Goal: Information Seeking & Learning: Learn about a topic

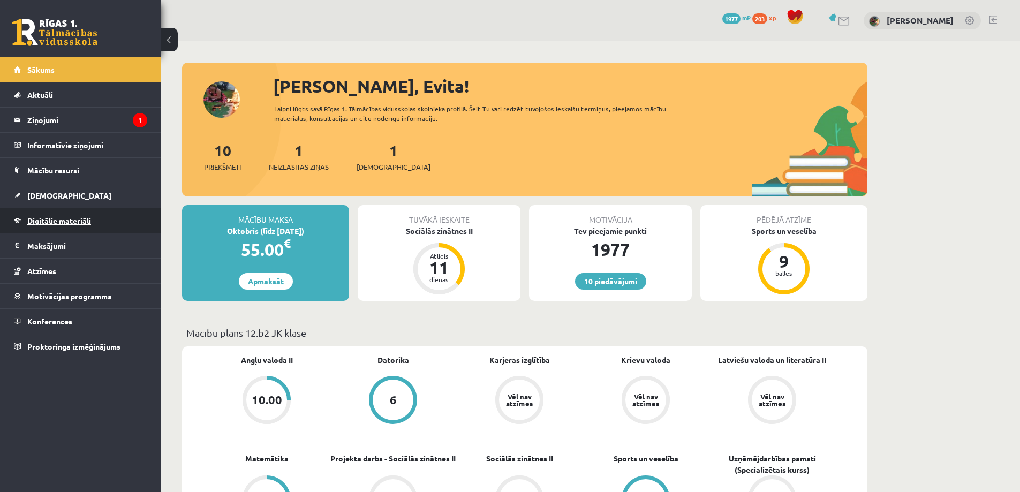
click at [49, 221] on span "Digitālie materiāli" at bounding box center [59, 221] width 64 height 10
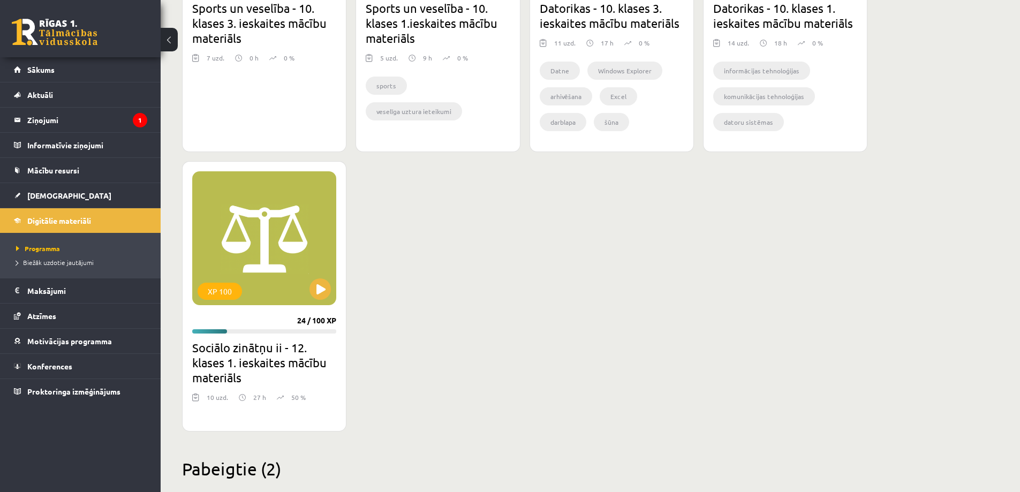
scroll to position [857, 0]
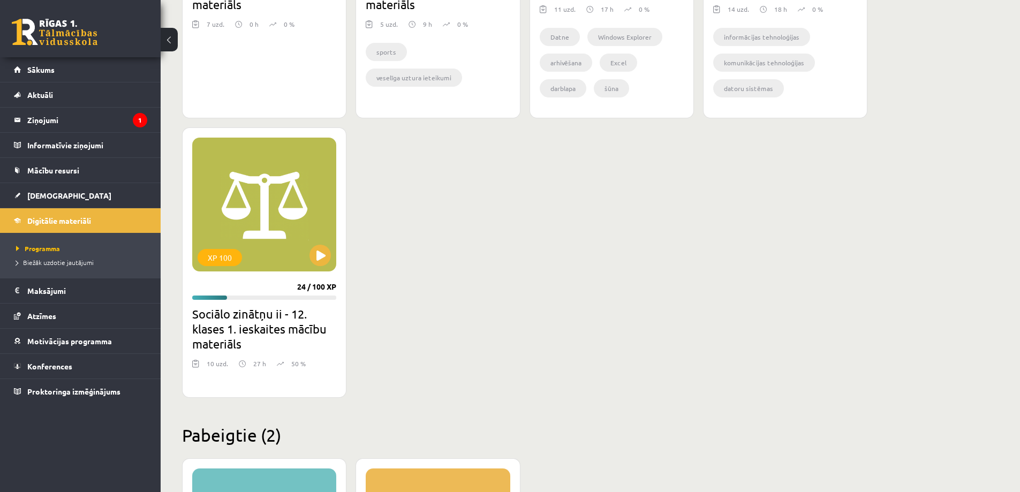
click at [290, 330] on h2 "Sociālo zinātņu ii - 12. klases 1. ieskaites mācību materiāls" at bounding box center [264, 328] width 144 height 45
click at [270, 237] on div "XP 100" at bounding box center [264, 205] width 144 height 134
click at [305, 263] on div "XP 100" at bounding box center [264, 205] width 144 height 134
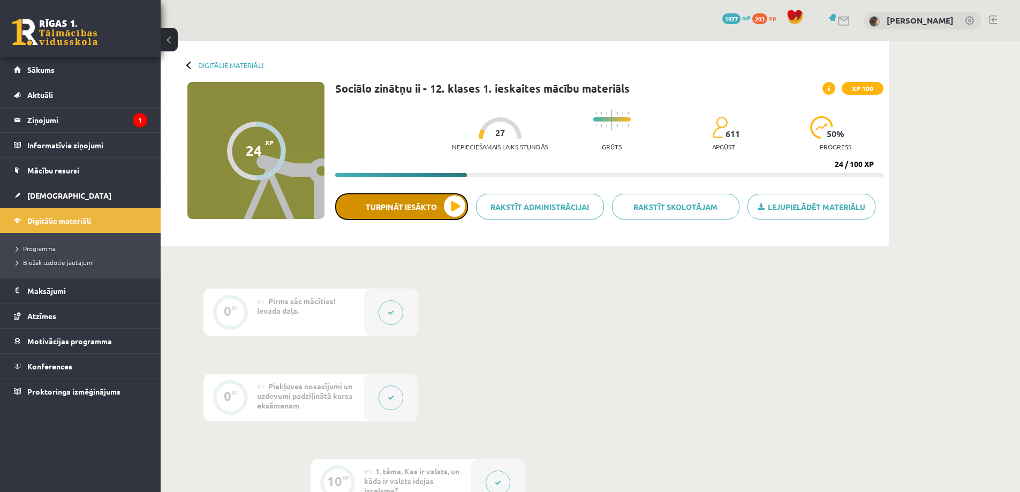
click at [430, 215] on button "Turpināt iesākto" at bounding box center [401, 206] width 133 height 27
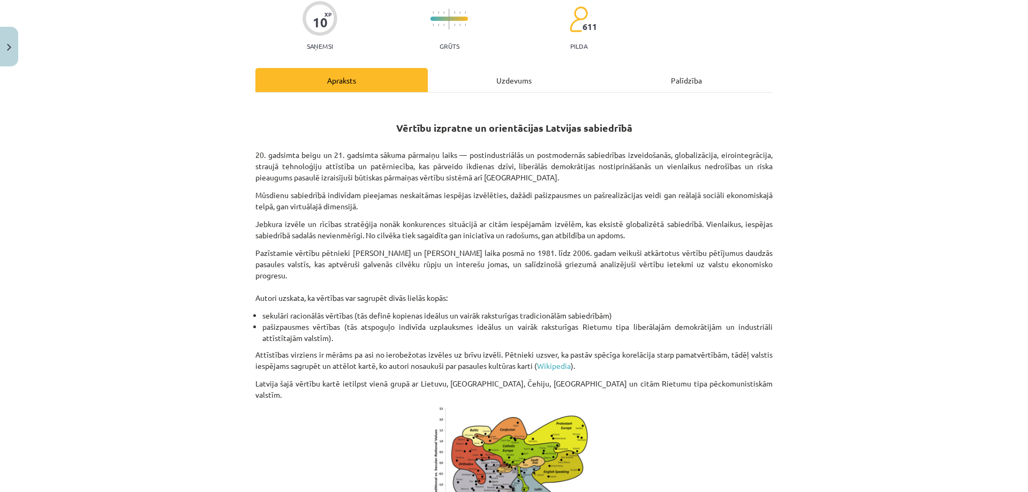
scroll to position [107, 0]
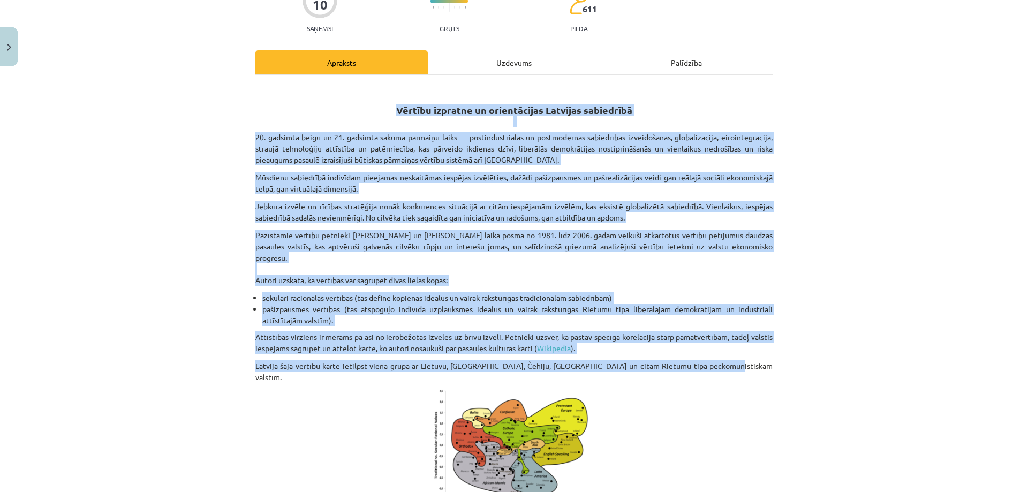
drag, startPoint x: 394, startPoint y: 110, endPoint x: 702, endPoint y: 366, distance: 400.7
copy div "Loremip dolorsit am consectetura Elitsedd eiusmodtem 21. incididu utlab et 72. …"
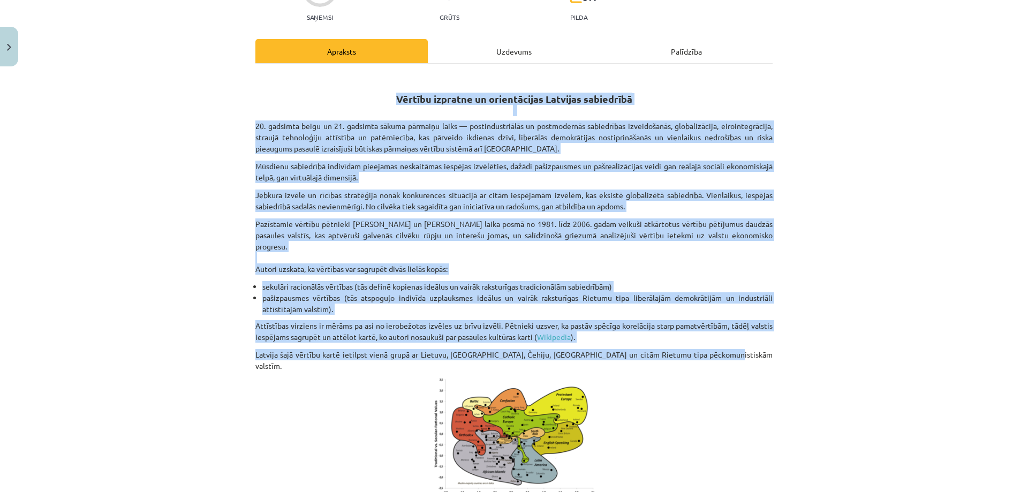
scroll to position [0, 0]
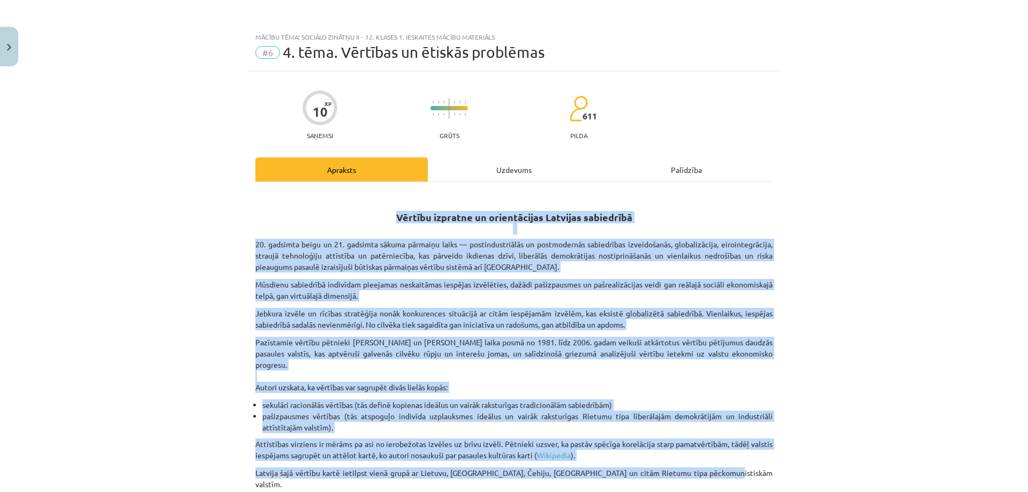
click at [884, 234] on div "Mācību tēma: Sociālo zinātņu ii - 12. klases 1. ieskaites mācību materiāls #6 4…" at bounding box center [514, 246] width 1028 height 492
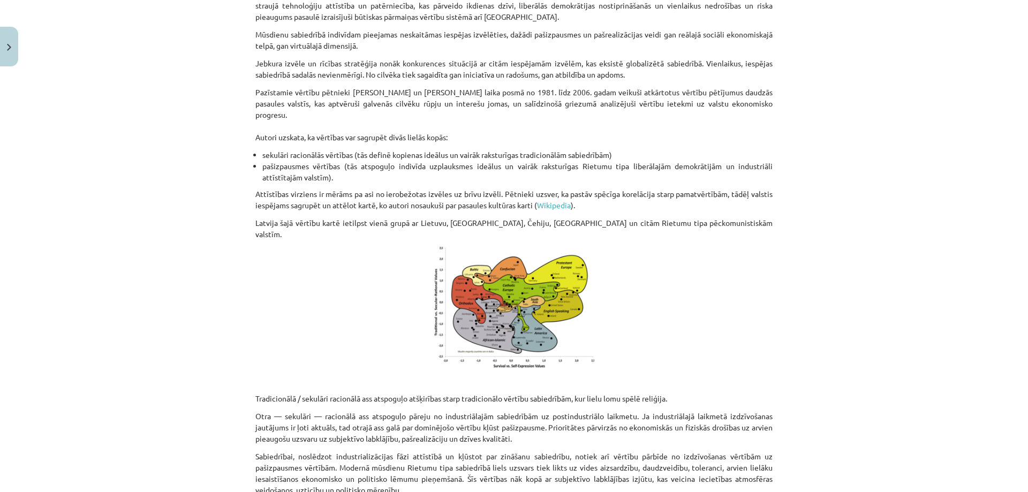
scroll to position [268, 0]
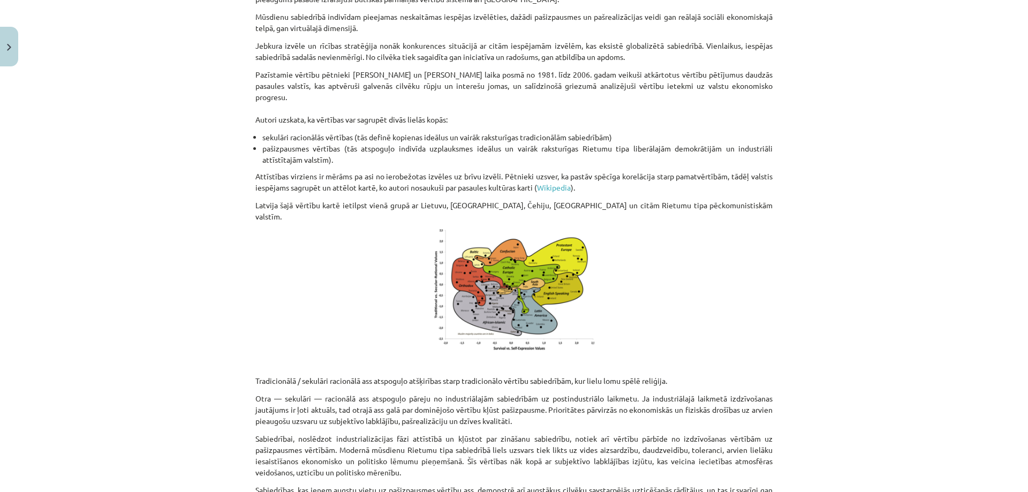
click at [538, 275] on img at bounding box center [514, 290] width 161 height 123
click at [508, 291] on img at bounding box center [514, 290] width 161 height 123
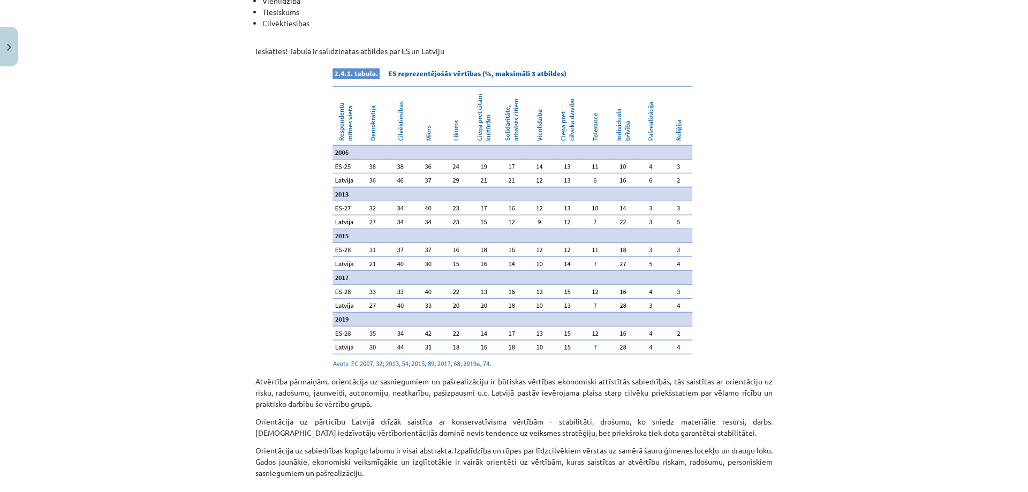
scroll to position [1043, 0]
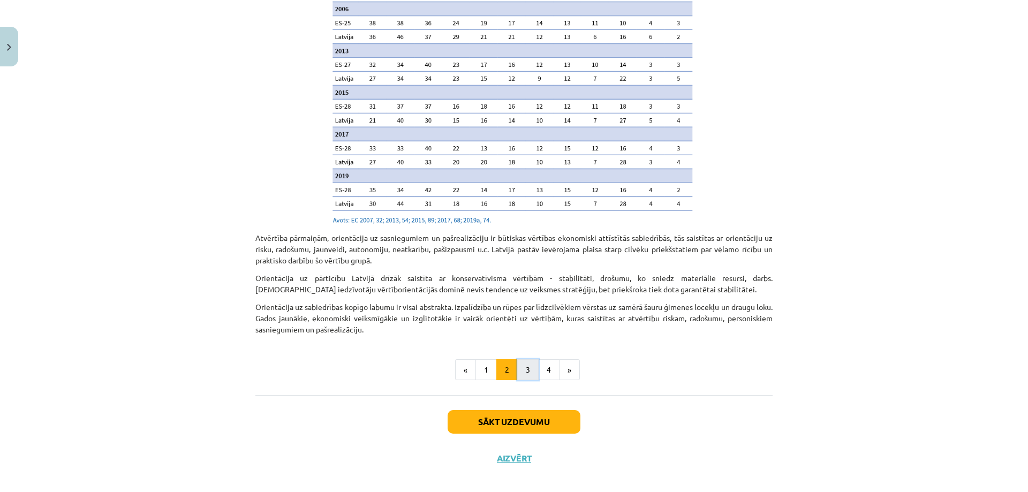
click at [523, 362] on button "3" at bounding box center [527, 369] width 21 height 21
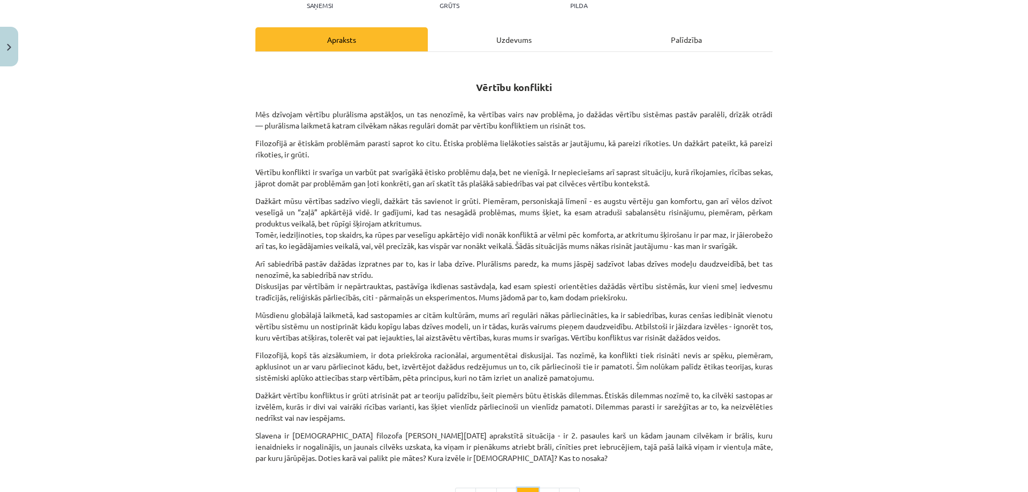
scroll to position [192, 0]
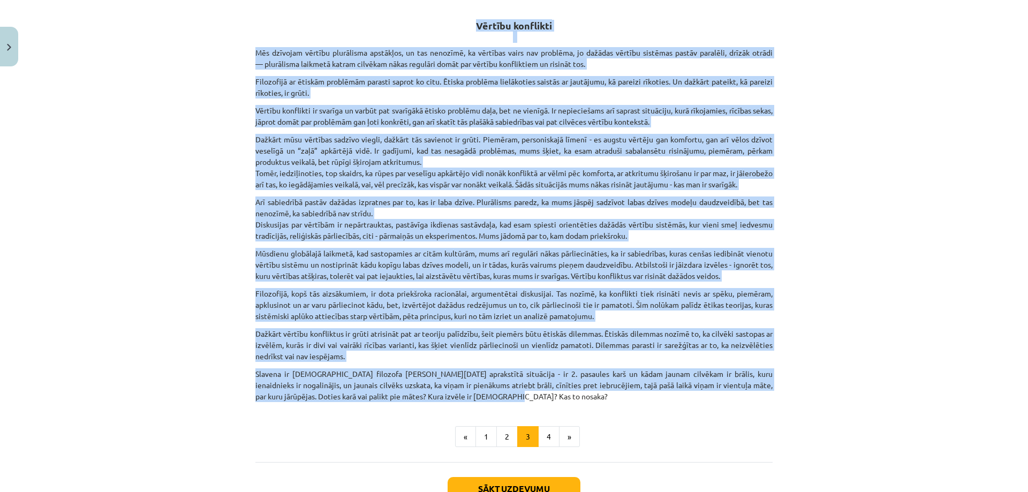
drag, startPoint x: 474, startPoint y: 24, endPoint x: 520, endPoint y: 404, distance: 382.9
click at [520, 402] on div "Vērtību konflikti Mēs dzīvojam vērtību plurālisma apstākļos, un tas nenozīmē, k…" at bounding box center [513, 201] width 517 height 402
copy div "Loremip dolorsita Con adipisci elitsed doeiusmodt incididun, ut lab etdolore, m…"
click at [888, 347] on div "Mācību tēma: Sociālo zinātņu ii - 12. klases 1. ieskaites mācību materiāls #6 4…" at bounding box center [514, 246] width 1028 height 492
click at [851, 336] on div "Mācību tēma: Sociālo zinātņu ii - 12. klases 1. ieskaites mācību materiāls #6 4…" at bounding box center [514, 246] width 1028 height 492
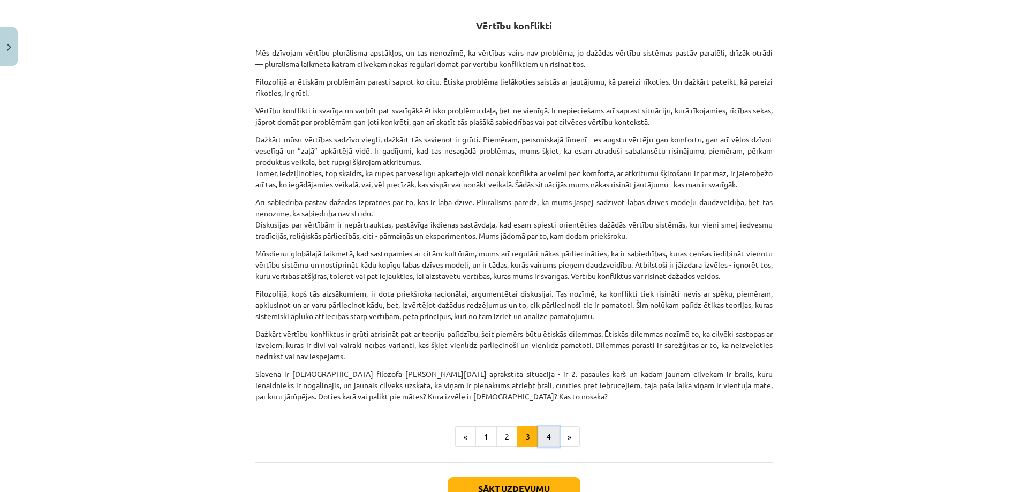
click at [547, 448] on button "4" at bounding box center [548, 436] width 21 height 21
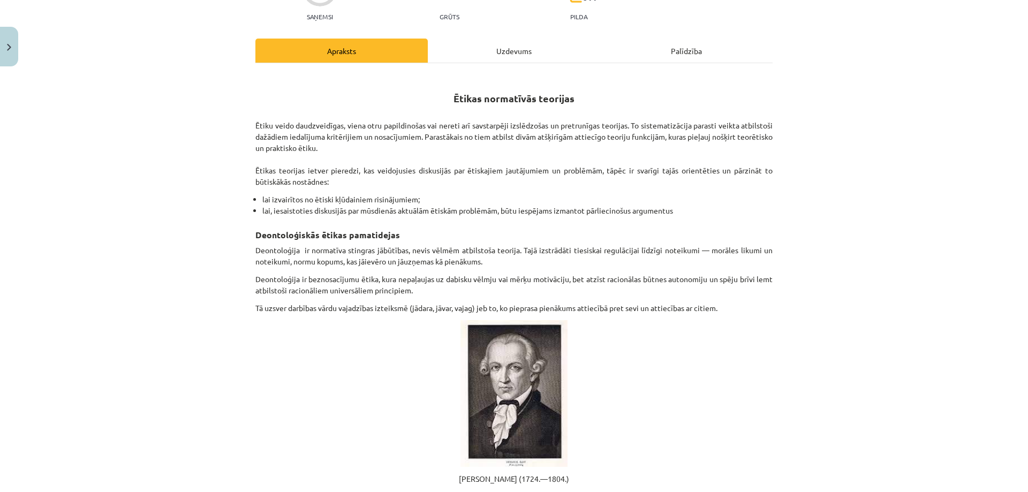
scroll to position [138, 0]
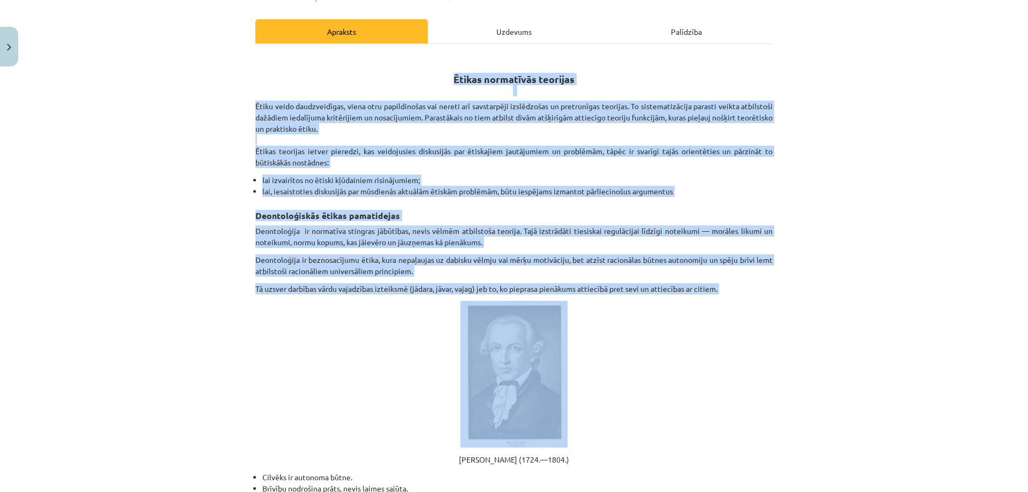
drag, startPoint x: 452, startPoint y: 78, endPoint x: 623, endPoint y: 298, distance: 278.5
copy div "Loremi dolorsitam consecte Adipi elits doeiusmodtemp, incid utla etdoloremagn a…"
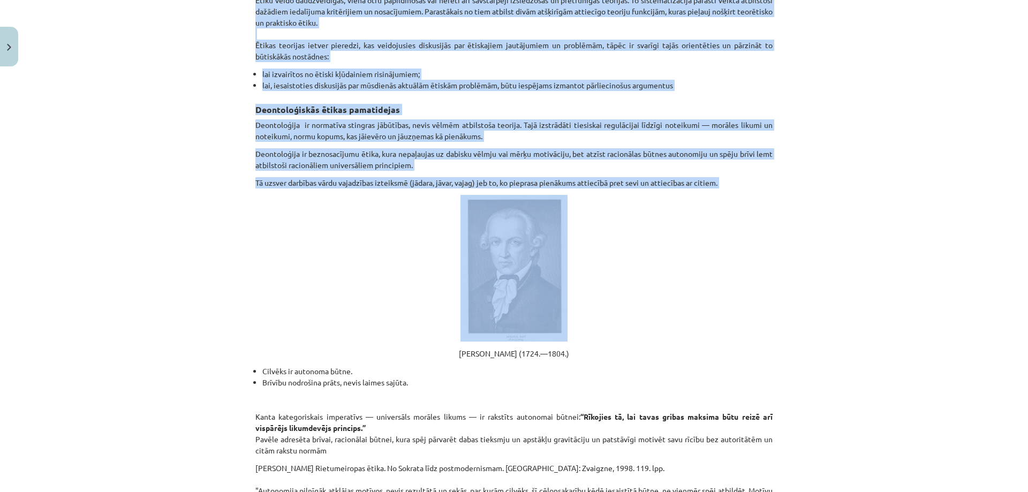
scroll to position [299, 0]
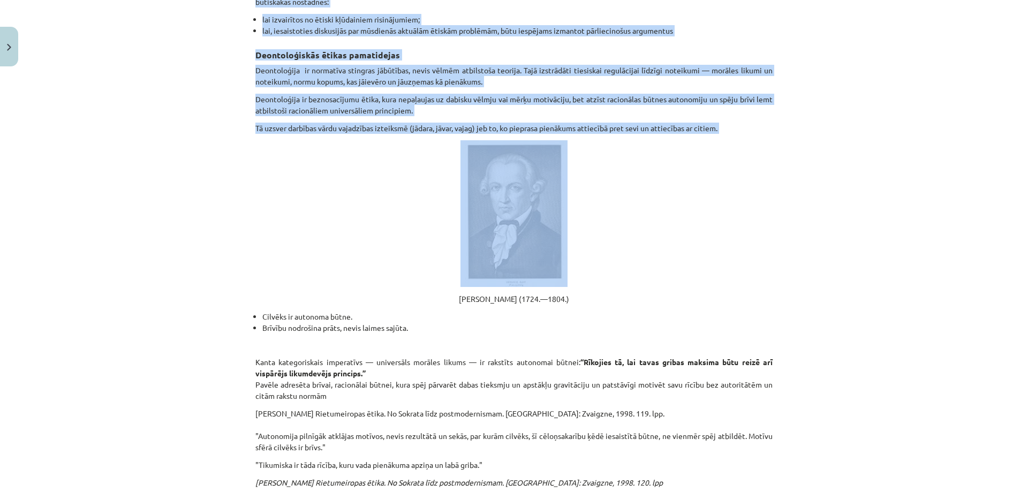
copy div "Loremi dolorsitam consecte Adipi elits doeiusmodtemp, incid utla etdoloremagn a…"
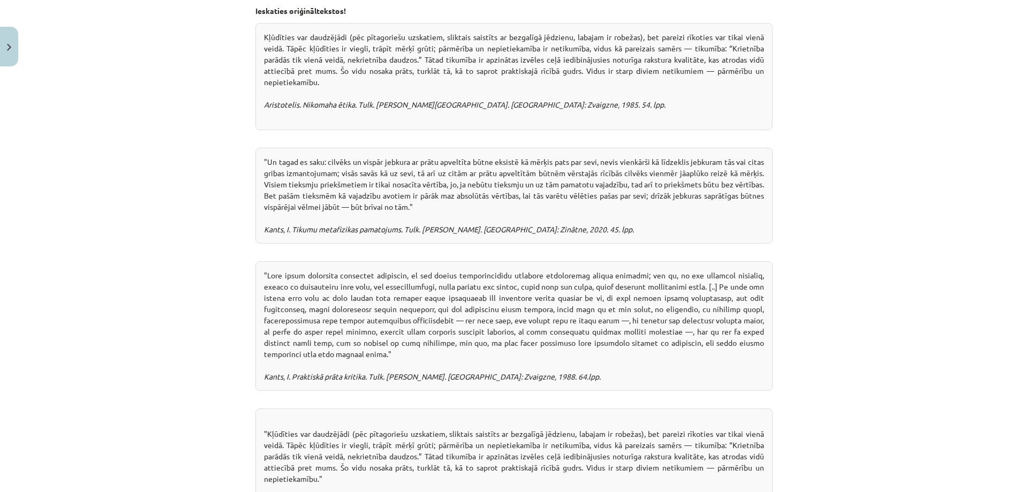
scroll to position [1096, 0]
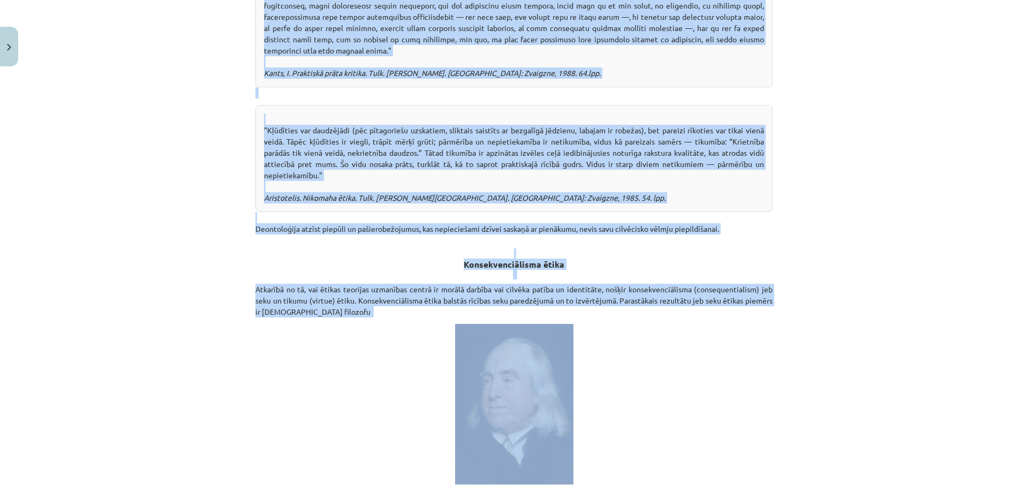
drag, startPoint x: 459, startPoint y: 191, endPoint x: 778, endPoint y: 320, distance: 343.9
click at [778, 320] on div "Mācību tēma: Sociālo zinātņu ii - 12. klases 1. ieskaites mācību materiāls #6 4…" at bounding box center [514, 246] width 1028 height 492
copy div "Loremips Dolor (0687.—6373.) Sitamet co adipisci elits. Doeiusm temporinc utlab…"
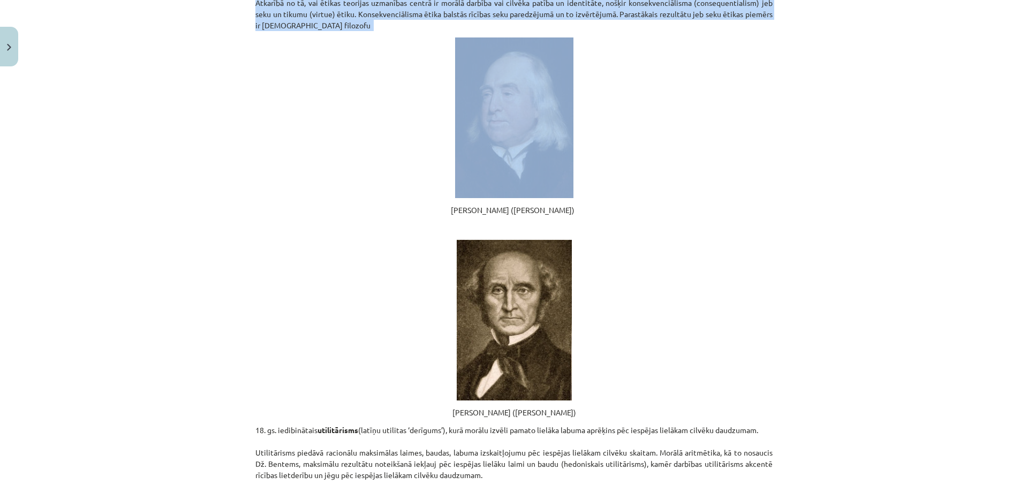
scroll to position [1364, 0]
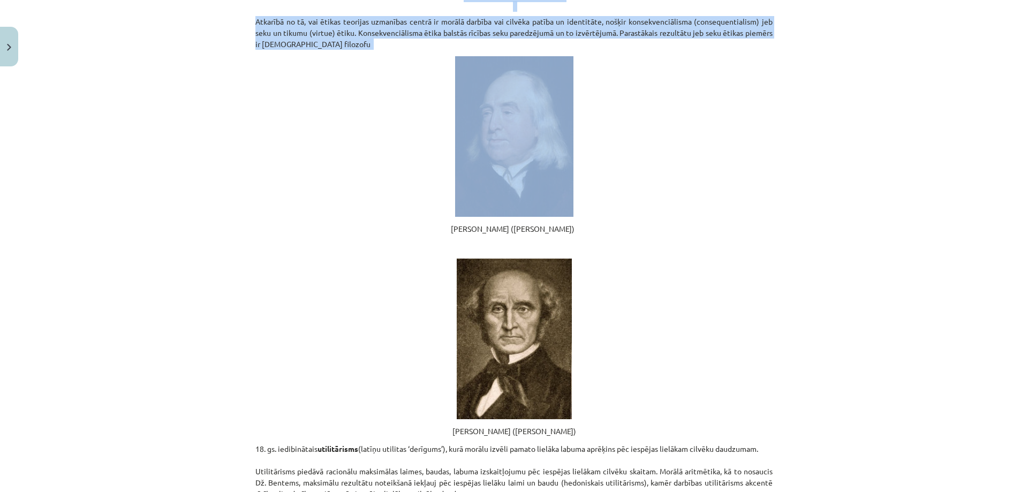
click at [524, 171] on img at bounding box center [514, 136] width 118 height 161
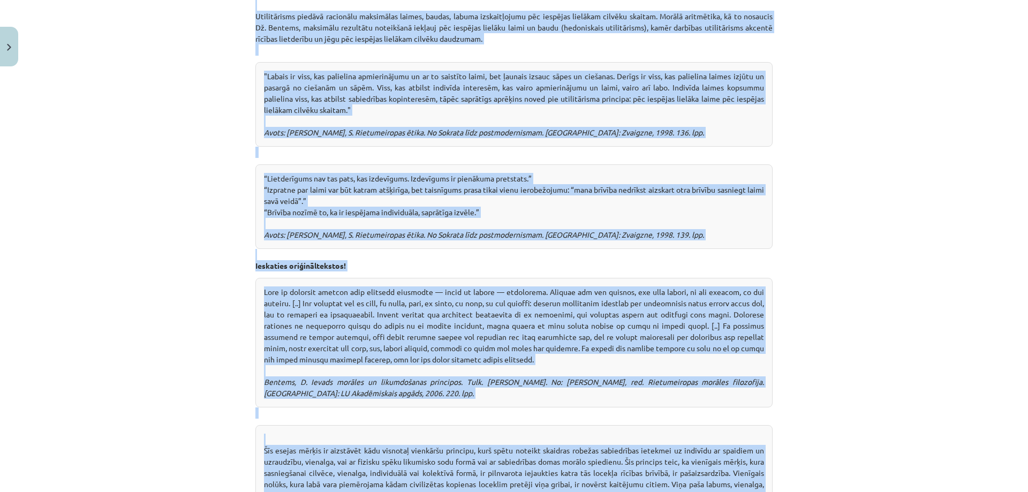
scroll to position [1826, 0]
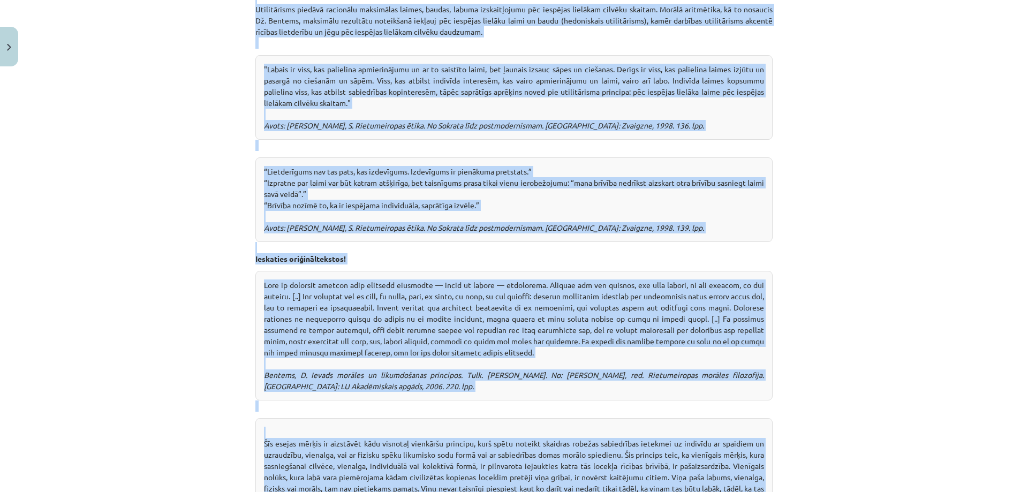
drag, startPoint x: 445, startPoint y: 229, endPoint x: 616, endPoint y: 382, distance: 229.7
click at [616, 382] on div "Ētikas normatīvās teorijas Ētiku veido daudzveidīgas, viena otru papildinošas v…" at bounding box center [513, 196] width 517 height 3662
copy div "loremips Dolorsi (Ametco Adipisc) Elits Doeiusmo Tempo (Inci Utlabo Etdo) 46. m…"
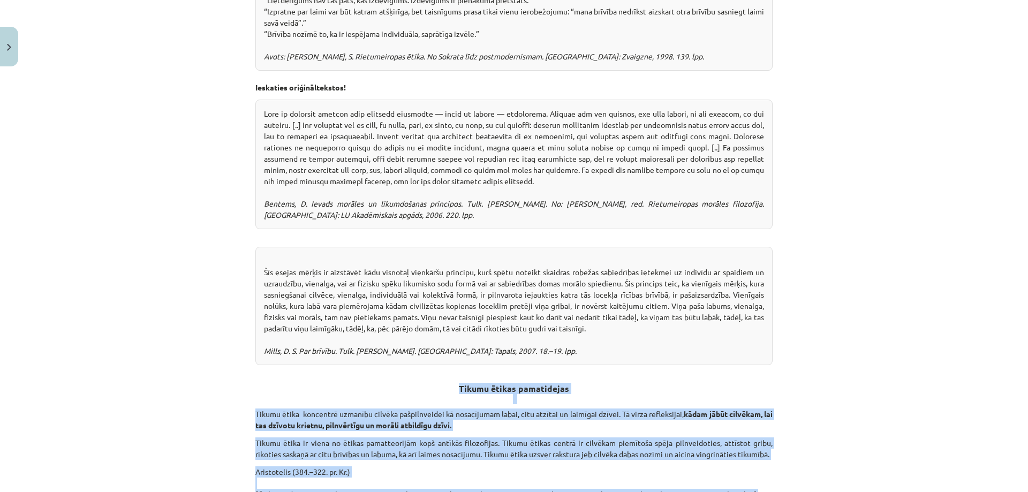
scroll to position [2040, 0]
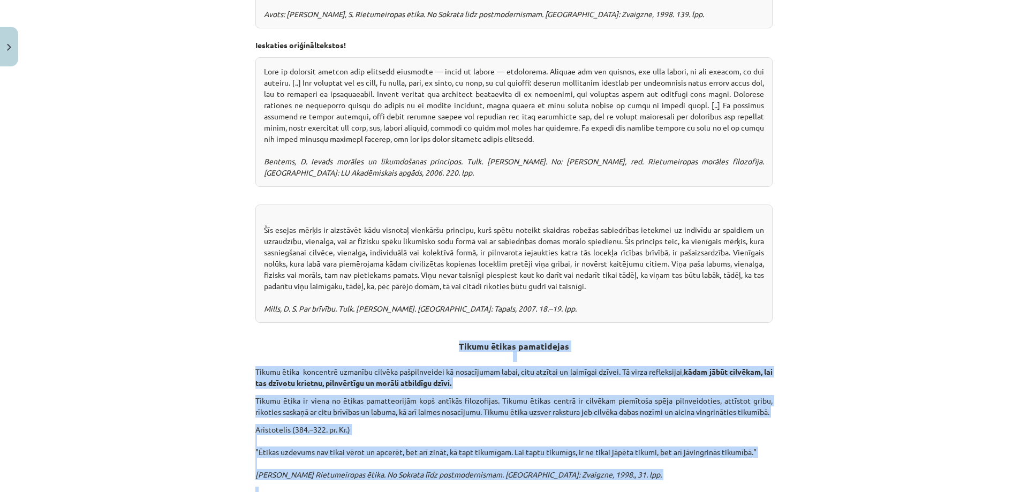
drag, startPoint x: 458, startPoint y: 87, endPoint x: 616, endPoint y: 419, distance: 368.1
click at [610, 487] on p at bounding box center [513, 492] width 517 height 11
click at [573, 470] on em "[PERSON_NAME] Rietumeiropas ētika. No Sokrata līdz postmodernismam. [GEOGRAPHIC…" at bounding box center [458, 475] width 406 height 10
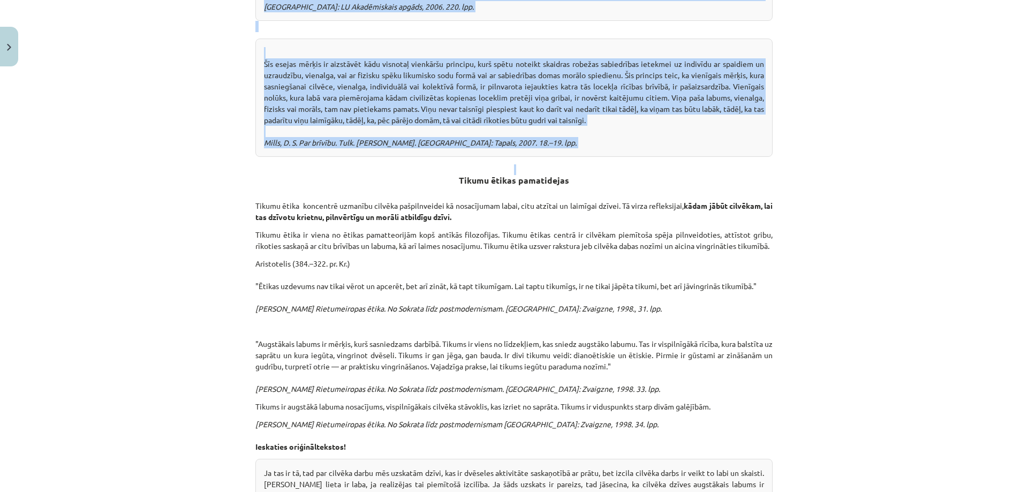
scroll to position [2370, 0]
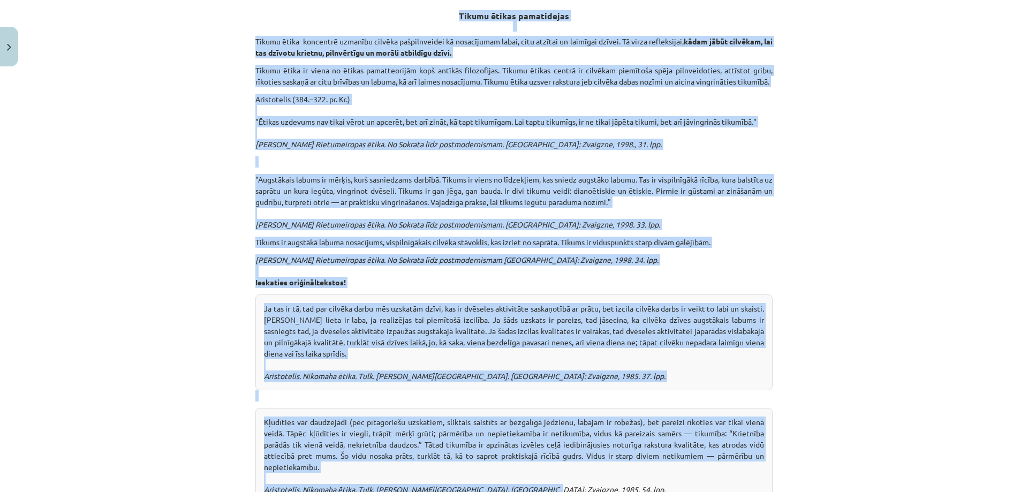
drag, startPoint x: 459, startPoint y: 195, endPoint x: 583, endPoint y: 270, distance: 145.1
copy div "Loremi dolors ametconsect Adipis elits doeiusmod temporin utlabor etdoloremagna…"
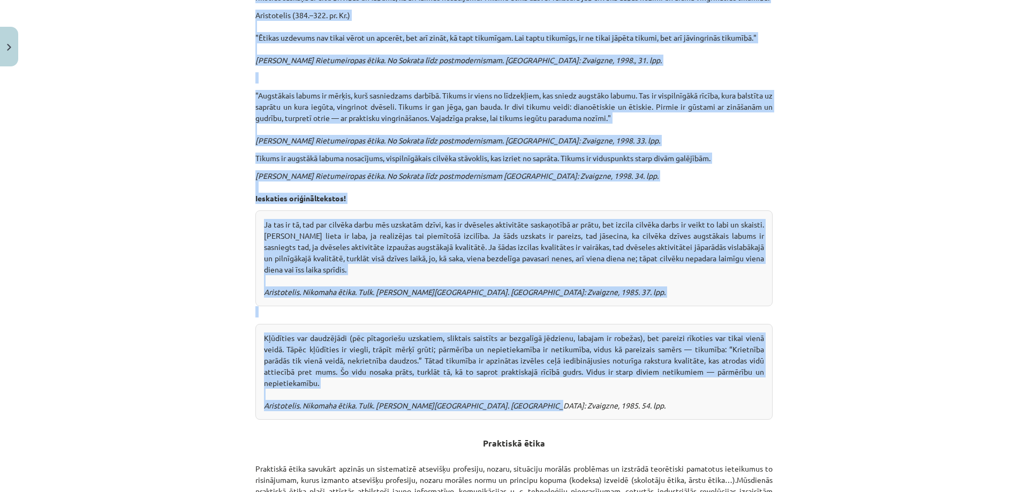
drag, startPoint x: 458, startPoint y: 132, endPoint x: 603, endPoint y: 256, distance: 191.7
copy div "Loremi dolors ametconsect Adipis elits doeiusmod temporin utlabor etdoloremagna…"
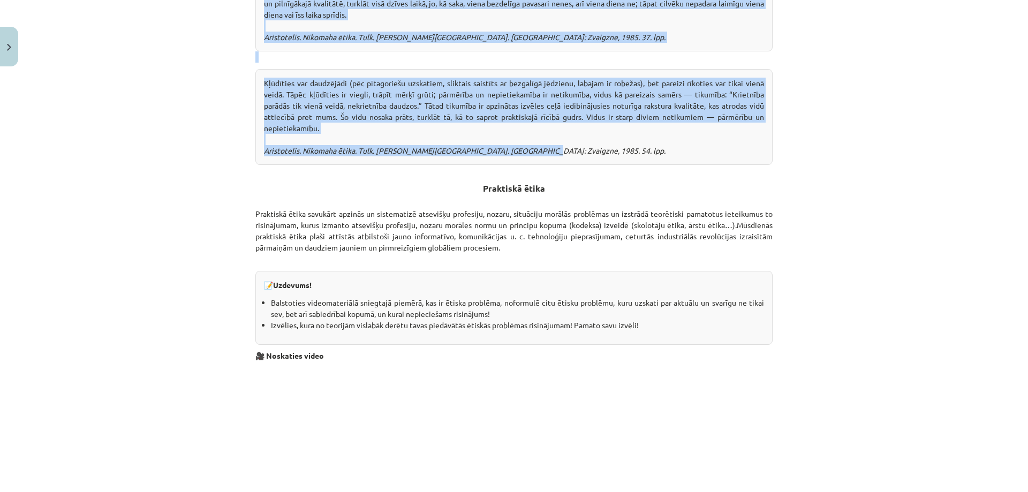
scroll to position [2722, 0]
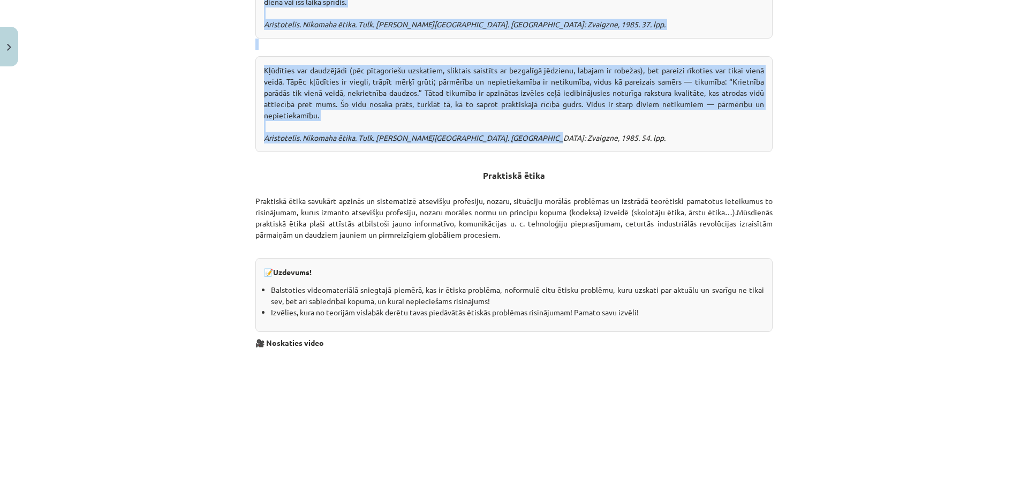
drag, startPoint x: 481, startPoint y: 36, endPoint x: 690, endPoint y: 176, distance: 251.5
copy div "Praktiskā ētika Praktiskā ētika savukārt apzinās un sistematizē atsevišķu profe…"
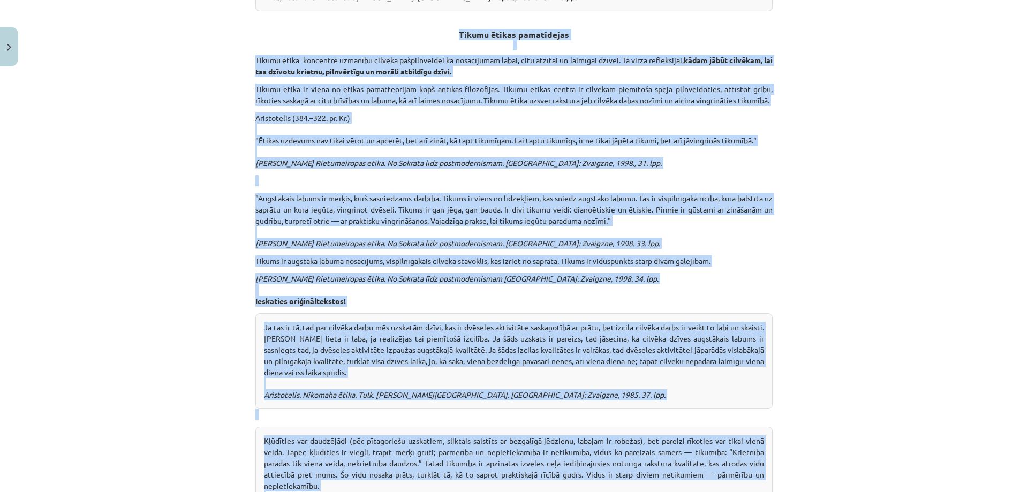
scroll to position [2347, 0]
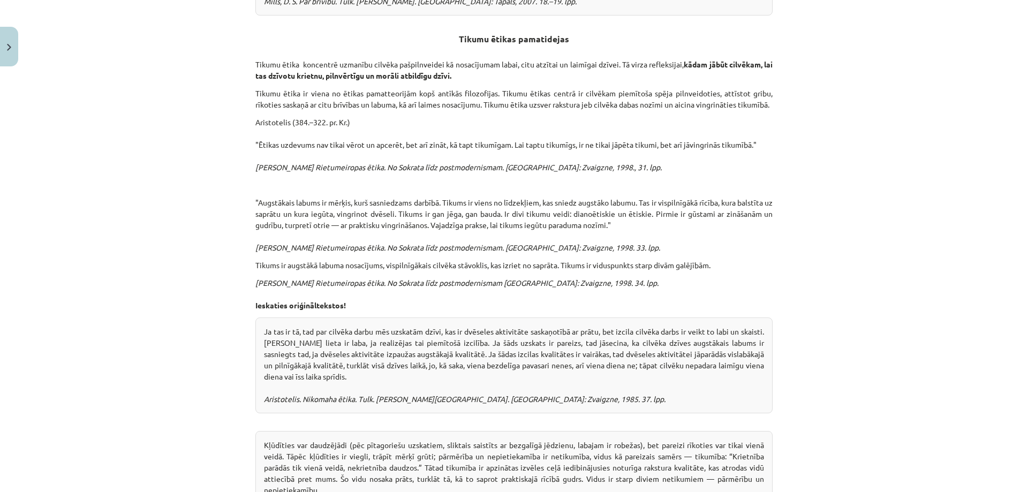
click at [814, 391] on div "Mācību tēma: Sociālo zinātņu ii - 12. klases 1. ieskaites mācību materiāls #6 4…" at bounding box center [514, 246] width 1028 height 492
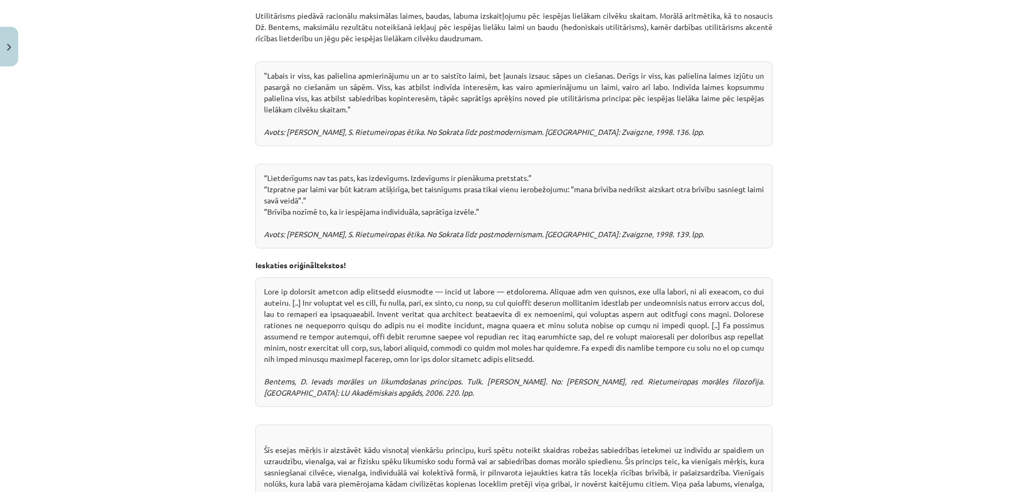
scroll to position [2041, 0]
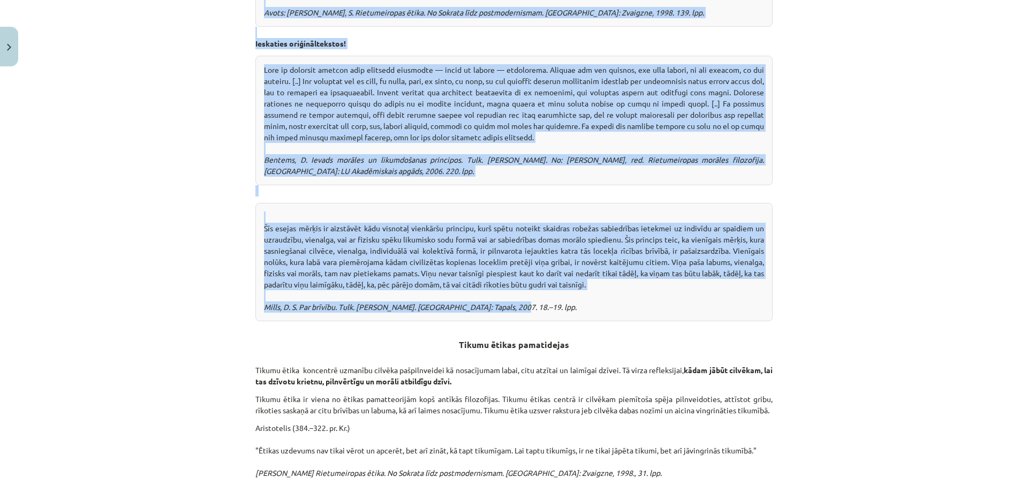
drag, startPoint x: 462, startPoint y: 131, endPoint x: 570, endPoint y: 161, distance: 112.2
copy div "Loremipsumdolorsi ametc Adipisci el se, doe tempor incididu utlaboree dolore ma…"
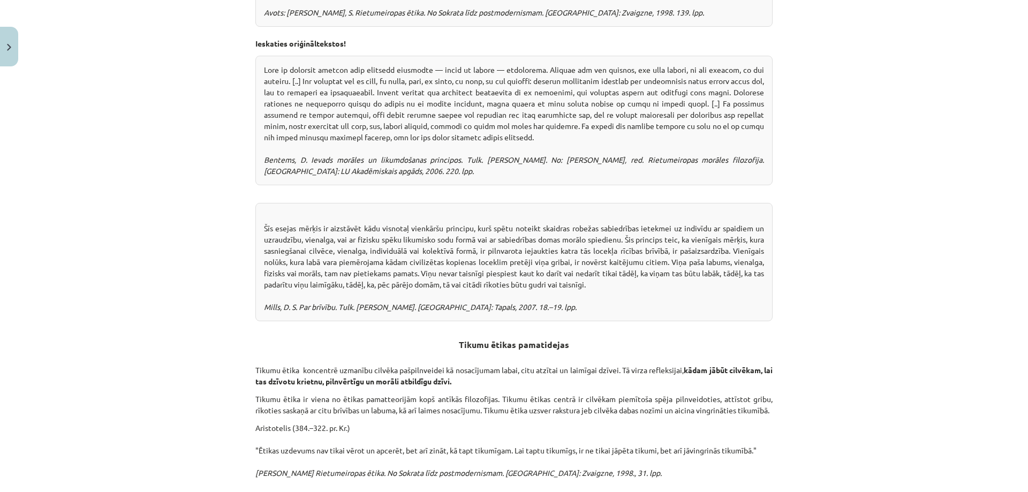
click at [444, 321] on h3 "Tikumu ētikas pamatidejas" at bounding box center [513, 341] width 517 height 40
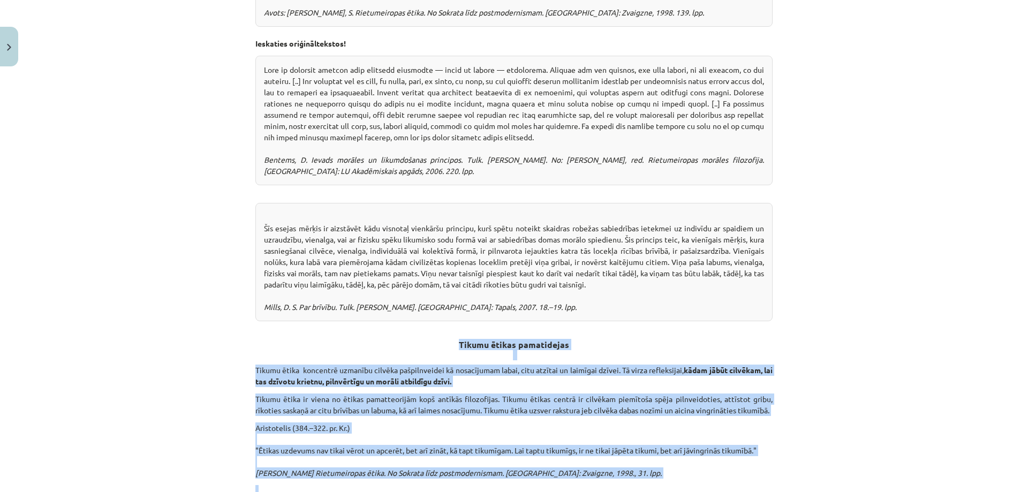
drag, startPoint x: 458, startPoint y: 195, endPoint x: 524, endPoint y: 434, distance: 248.4
click at [817, 212] on div "Mācību tēma: Sociālo zinātņu ii - 12. klases 1. ieskaites mācību materiāls #6 4…" at bounding box center [514, 246] width 1028 height 492
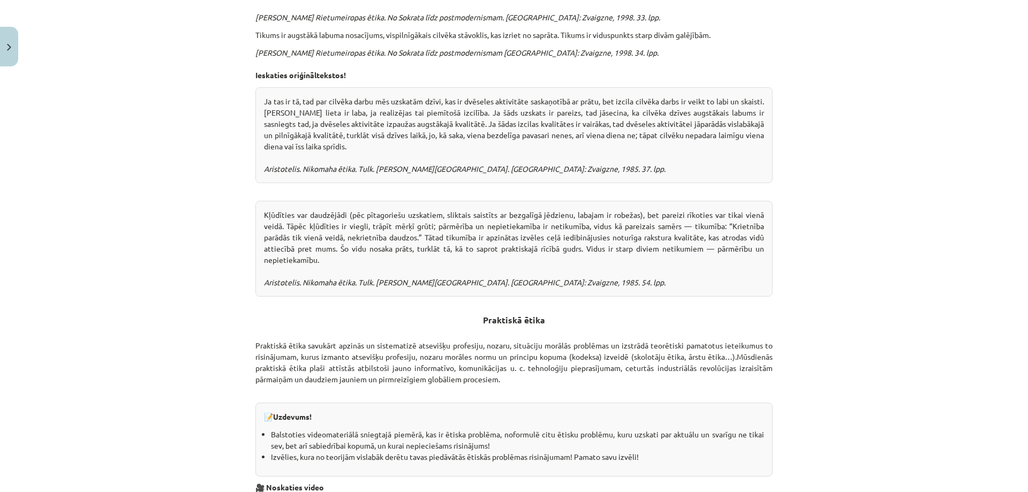
scroll to position [2577, 0]
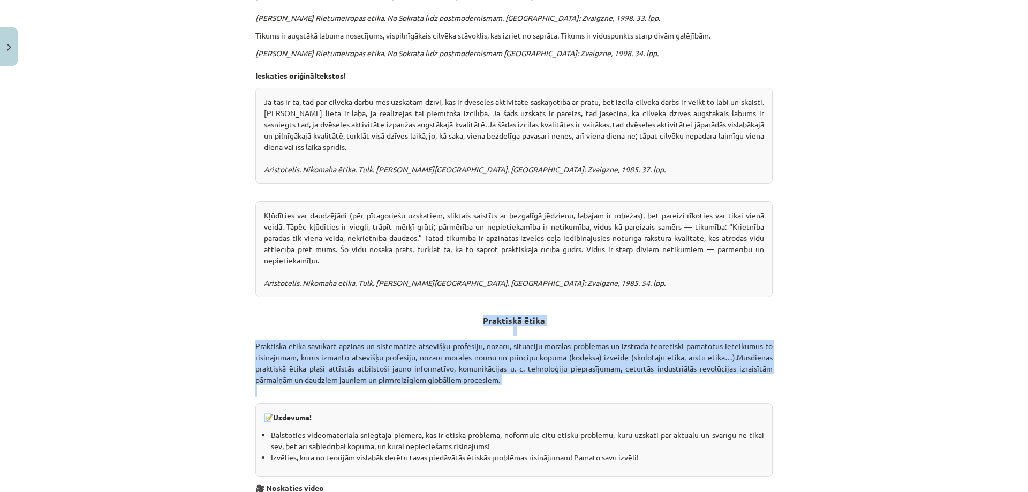
drag, startPoint x: 481, startPoint y: 180, endPoint x: 553, endPoint y: 246, distance: 97.0
click at [533, 341] on p "Praktiskā ētika savukārt apzinās un sistematizē atsevišķu profesiju, nozaru, si…" at bounding box center [513, 369] width 517 height 56
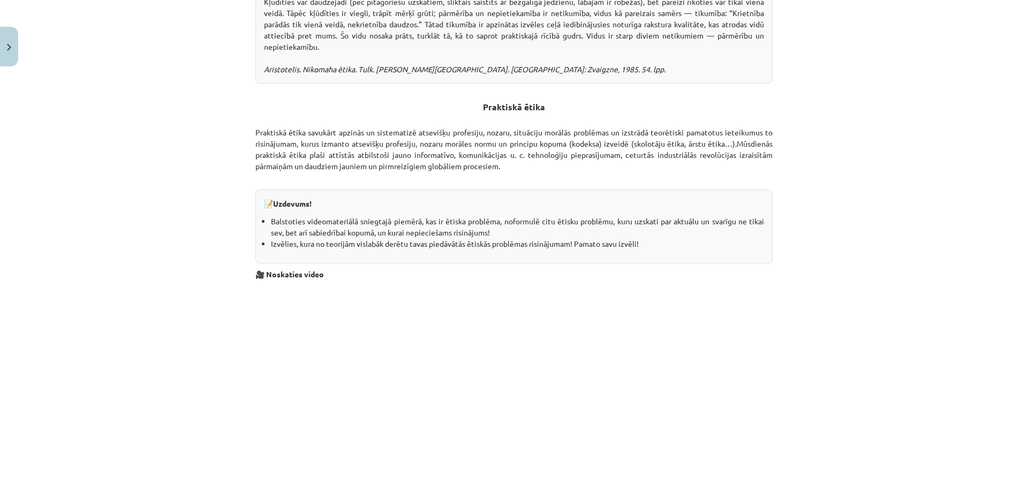
scroll to position [2791, 0]
click at [109, 351] on div "Mācību tēma: Sociālo zinātņu ii - 12. klases 1. ieskaites mācību materiāls #6 4…" at bounding box center [514, 246] width 1028 height 492
click at [890, 301] on div "Mācību tēma: Sociālo zinātņu ii - 12. klases 1. ieskaites mācību materiāls #6 4…" at bounding box center [514, 246] width 1028 height 492
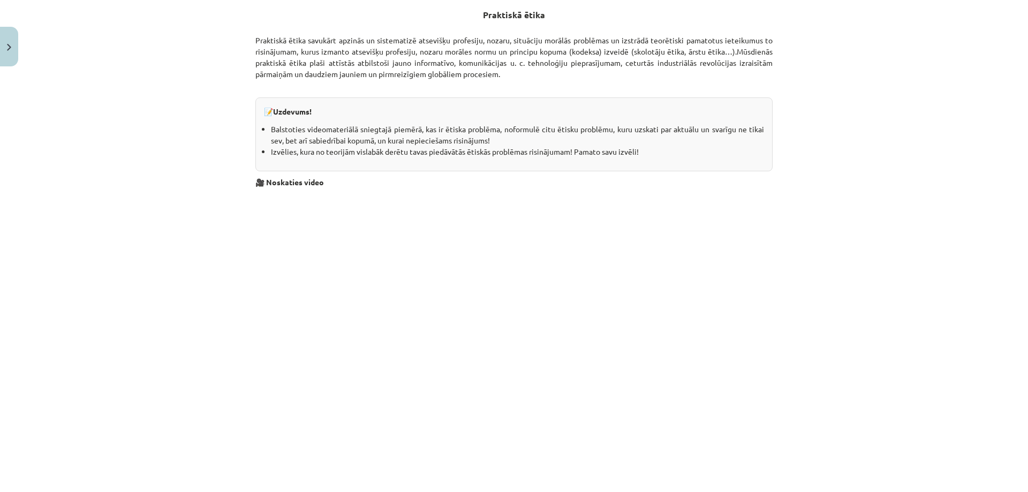
scroll to position [3059, 0]
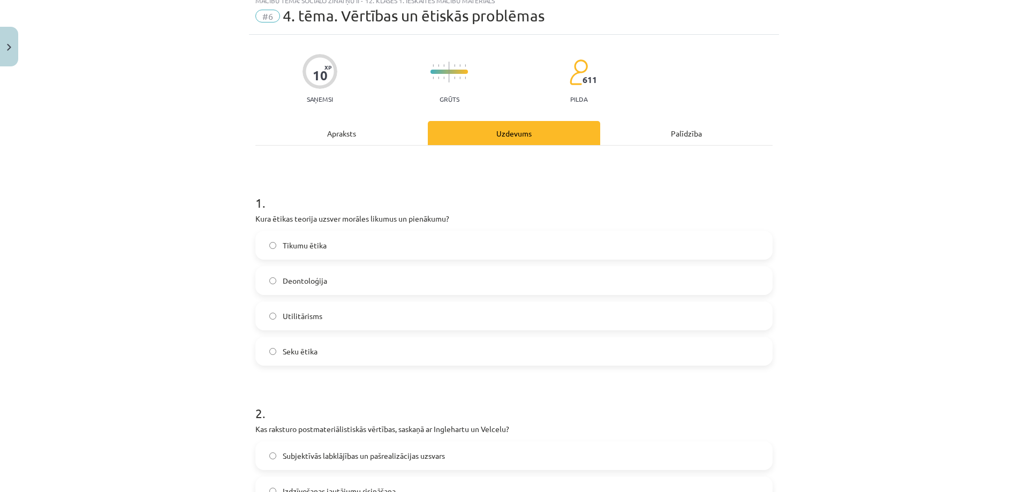
scroll to position [27, 0]
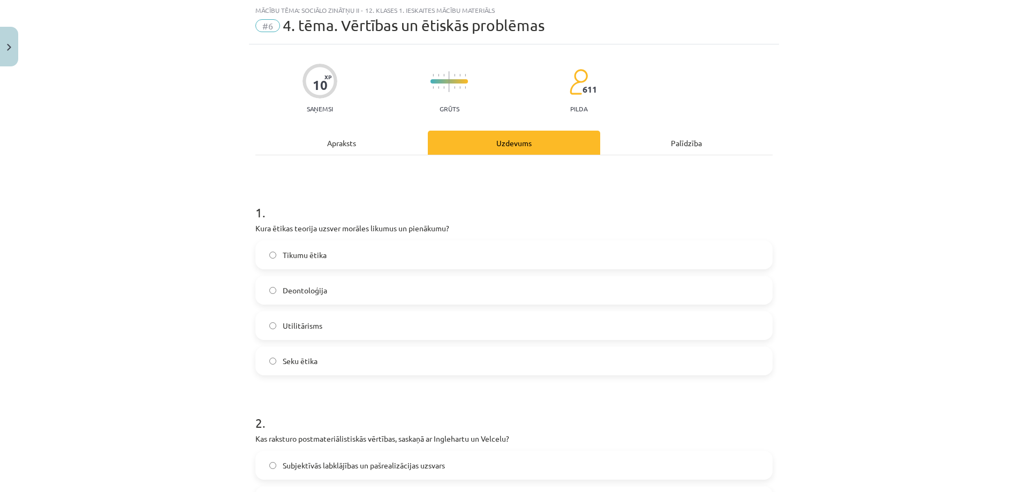
click at [317, 291] on span "Deontoloģija" at bounding box center [305, 290] width 44 height 11
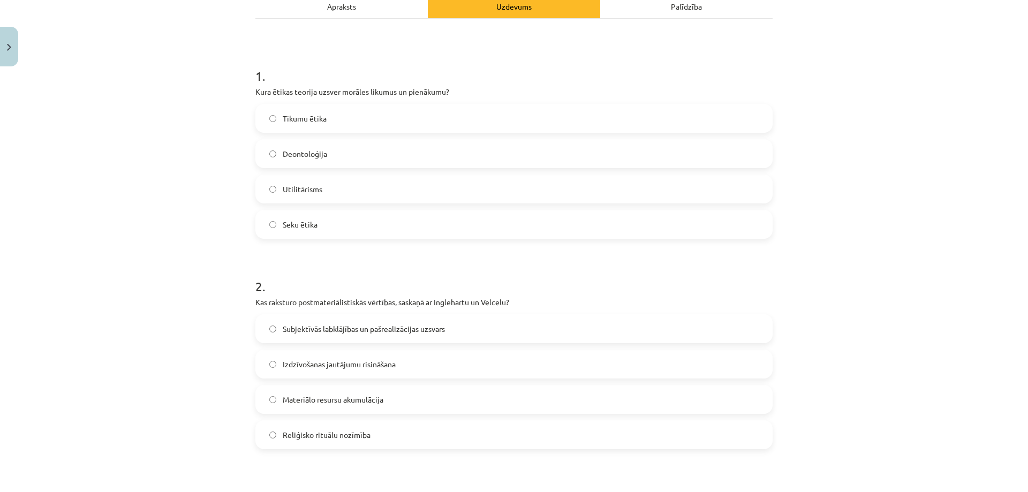
scroll to position [187, 0]
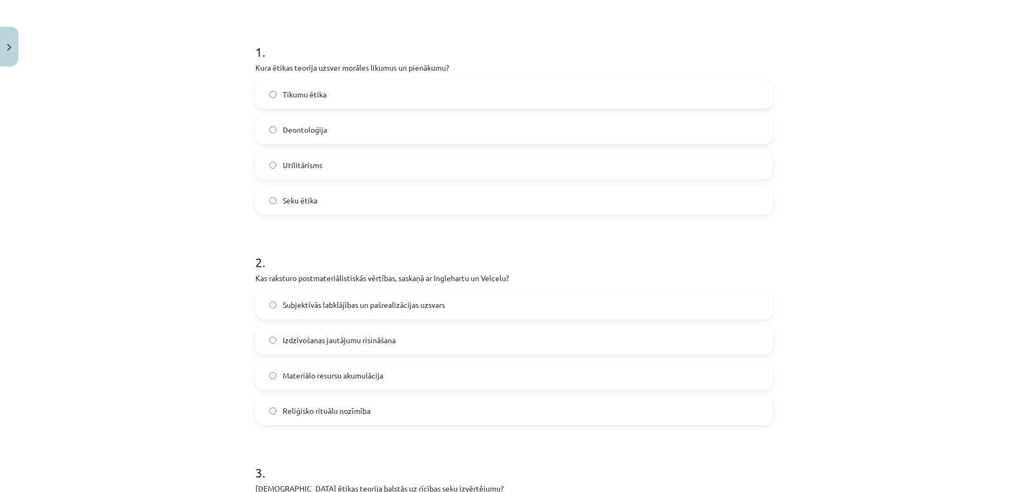
click at [331, 305] on span "Subjektīvās labklājības un pašrealizācijas uzsvars" at bounding box center [364, 304] width 162 height 11
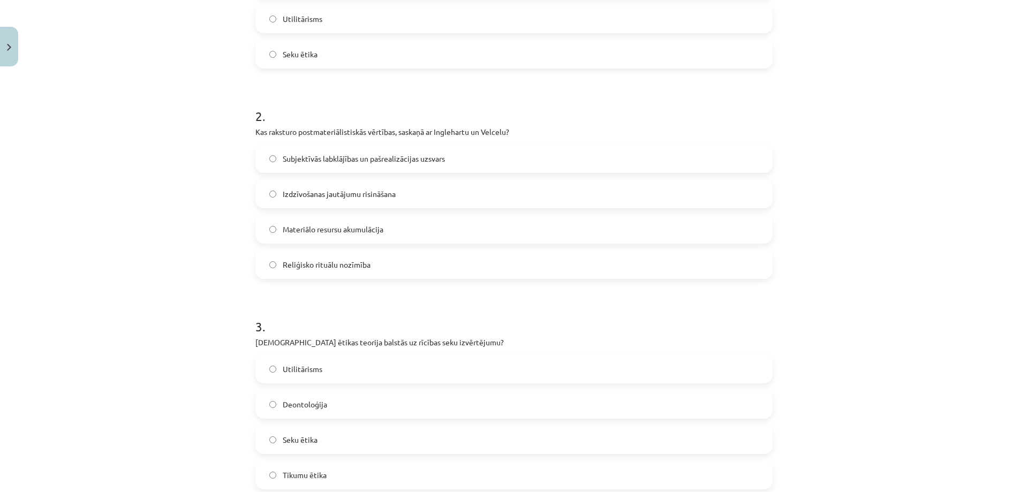
scroll to position [348, 0]
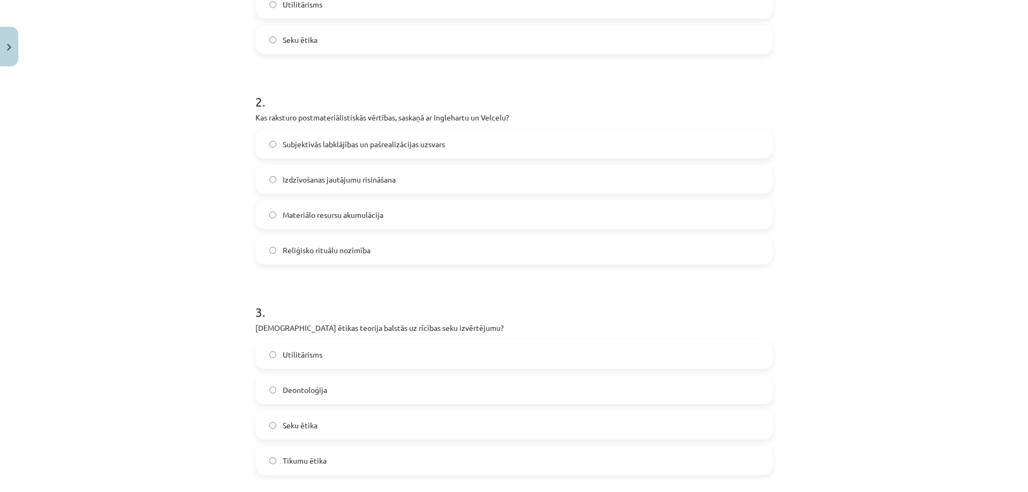
click at [317, 429] on label "Seku ētika" at bounding box center [513, 425] width 515 height 27
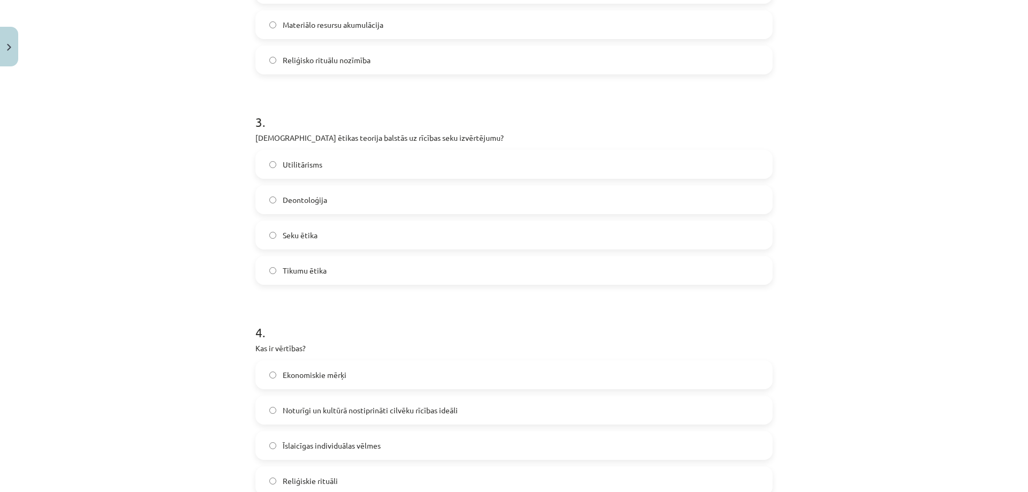
scroll to position [616, 0]
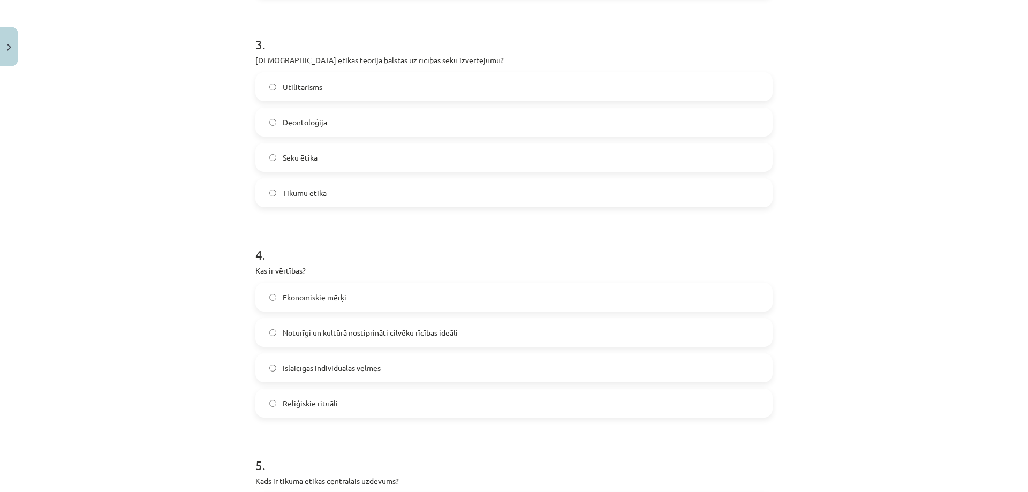
click at [354, 333] on span "Noturīgi un kultūrā nostiprināti cilvēku rīcības ideāli" at bounding box center [370, 332] width 175 height 11
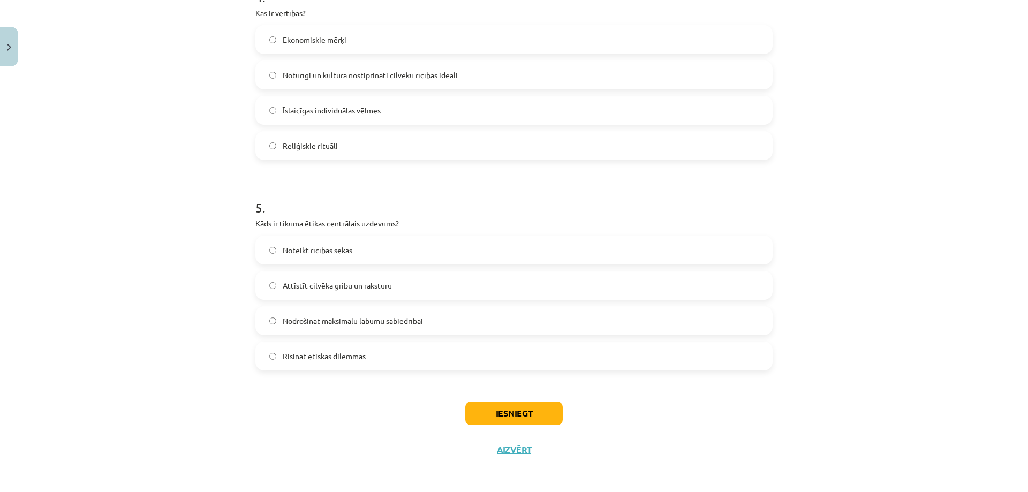
scroll to position [876, 0]
click at [405, 316] on span "Nodrošināt maksimālu labumu sabiedrībai" at bounding box center [353, 318] width 140 height 11
click at [504, 413] on button "Iesniegt" at bounding box center [513, 411] width 97 height 24
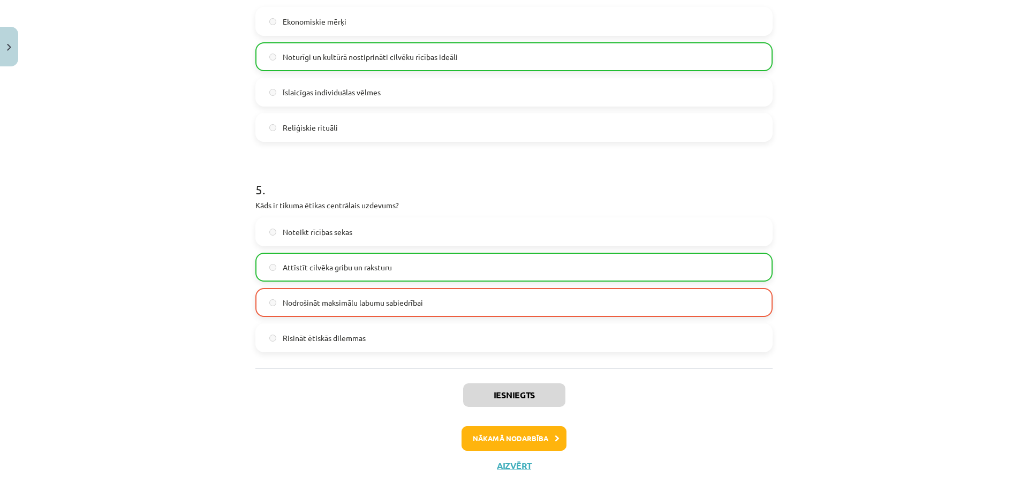
scroll to position [910, 0]
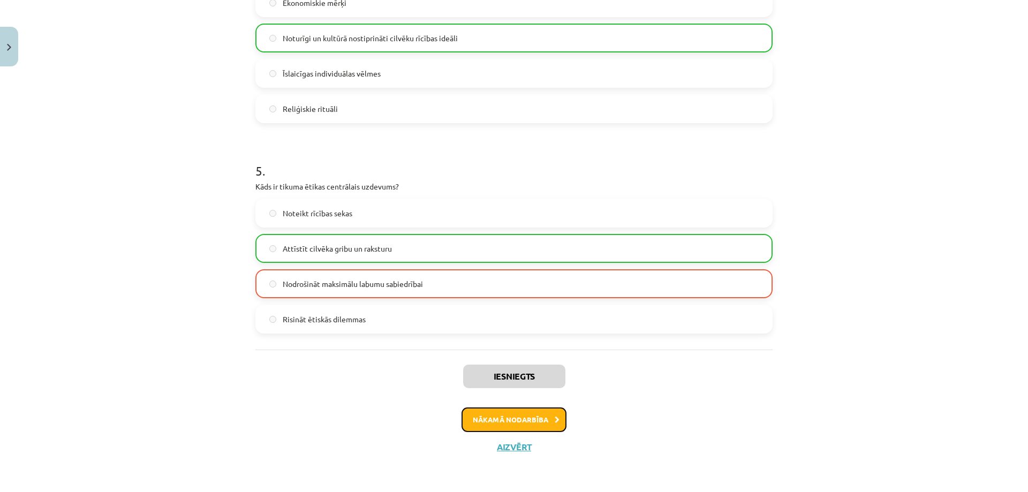
click at [478, 418] on button "Nākamā nodarbība" at bounding box center [513, 419] width 105 height 25
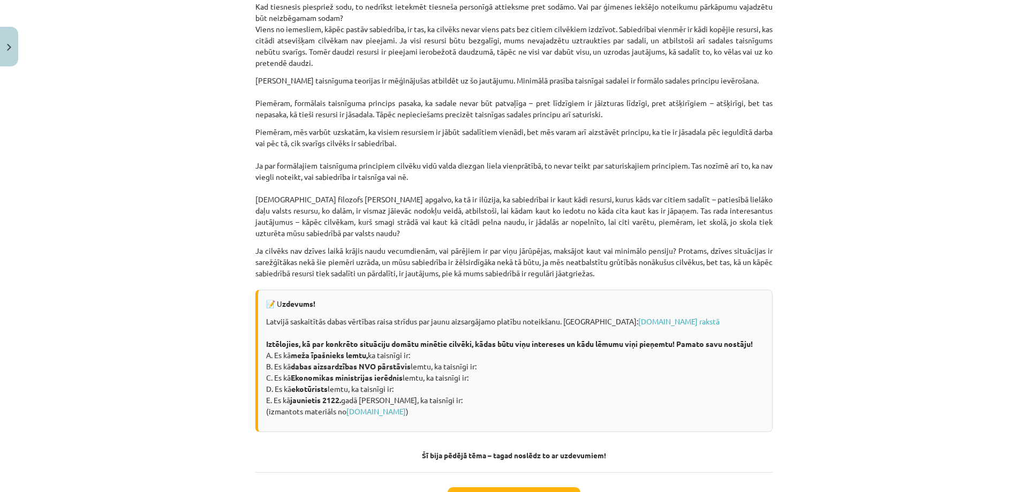
scroll to position [1376, 0]
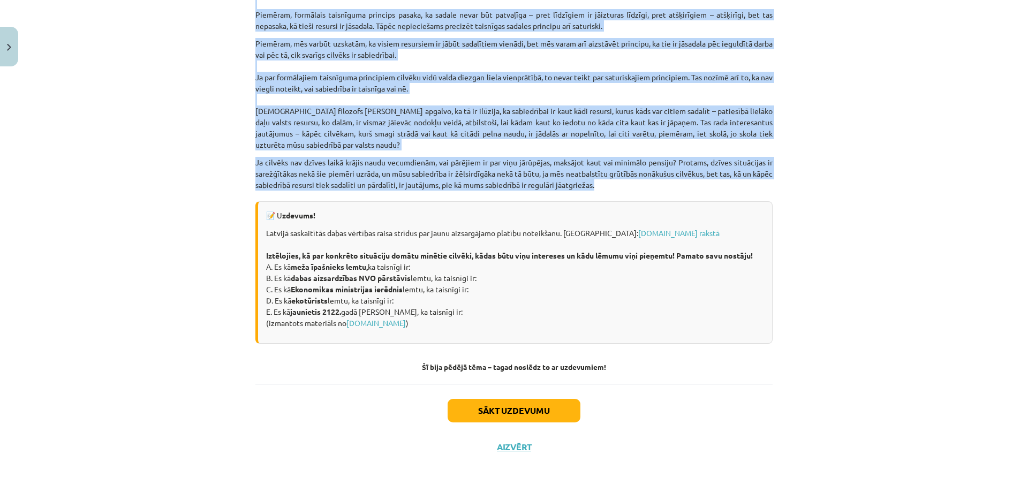
drag, startPoint x: 385, startPoint y: 214, endPoint x: 678, endPoint y: 187, distance: 293.5
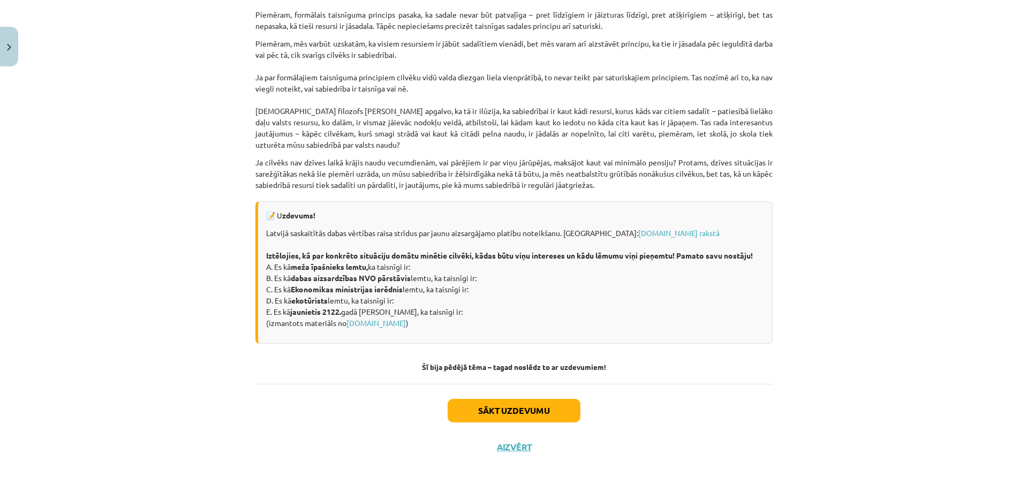
click at [958, 259] on div "Mācību tēma: Sociālo zinātņu ii - 12. klases 1. ieskaites mācību materiāls #7 5…" at bounding box center [514, 246] width 1028 height 492
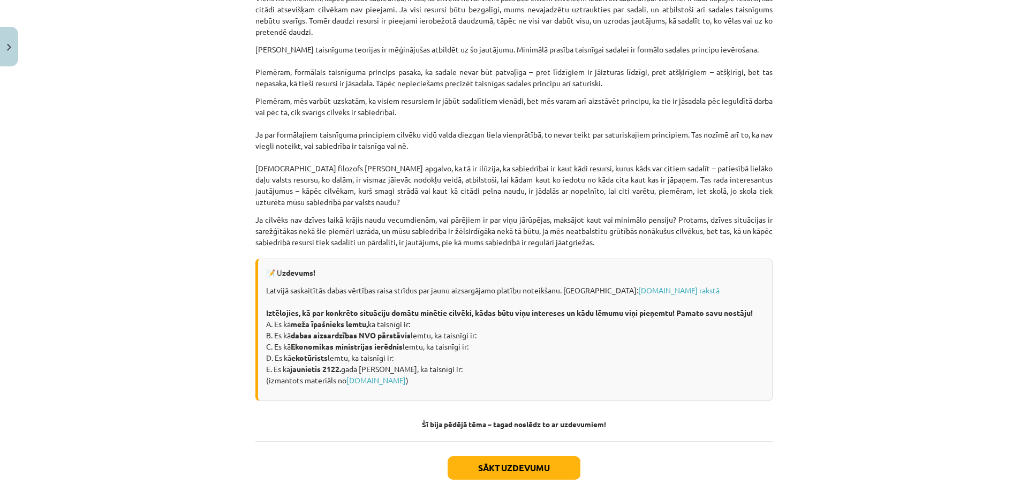
scroll to position [1322, 0]
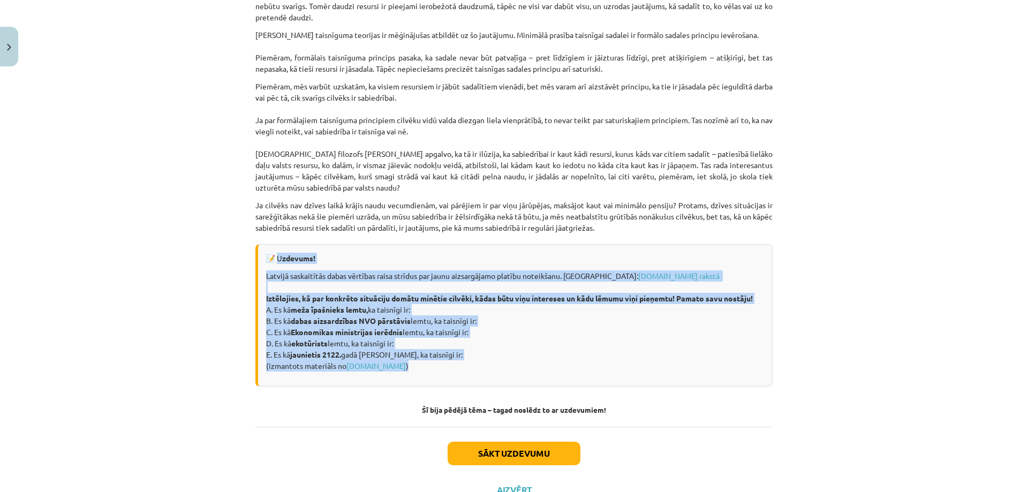
drag, startPoint x: 276, startPoint y: 268, endPoint x: 405, endPoint y: 380, distance: 170.4
click at [405, 380] on div "📝 U zdevums! Latvijā saskaitītās dabas vērtības raisa strīdus par jaunu aizsarg…" at bounding box center [513, 315] width 517 height 142
click at [638, 281] on link "[DOMAIN_NAME] rakstā" at bounding box center [678, 276] width 81 height 10
click at [474, 465] on button "Sākt uzdevumu" at bounding box center [514, 454] width 133 height 24
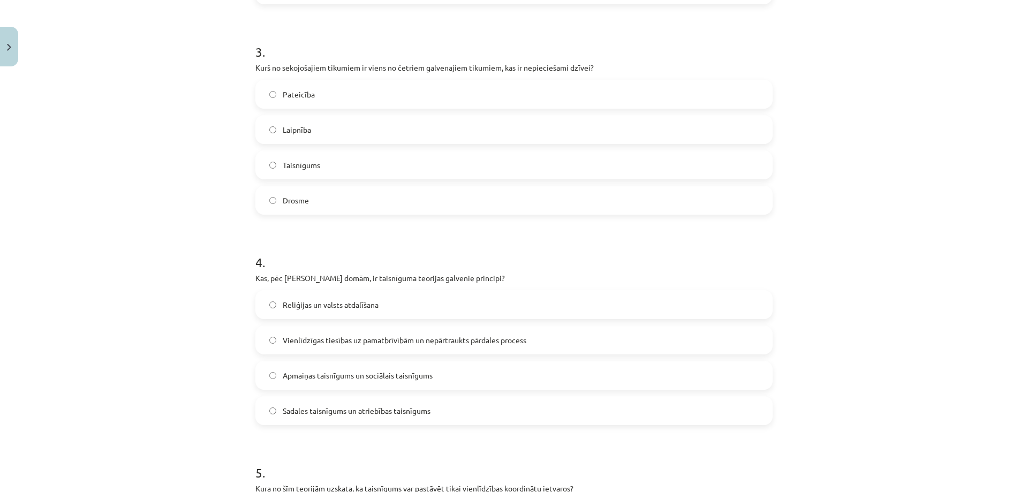
scroll to position [616, 0]
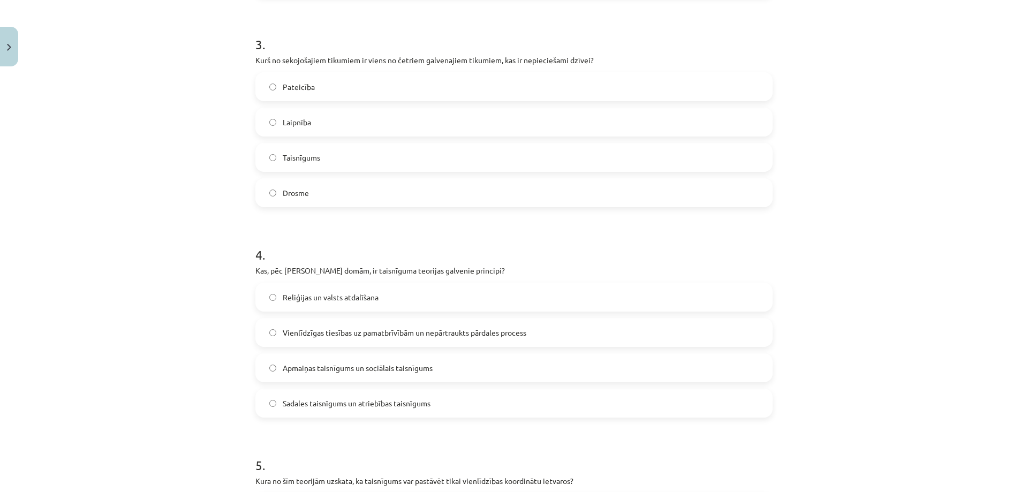
click at [295, 366] on span "Apmaiņas taisnīgums un sociālais taisnīgums" at bounding box center [358, 367] width 150 height 11
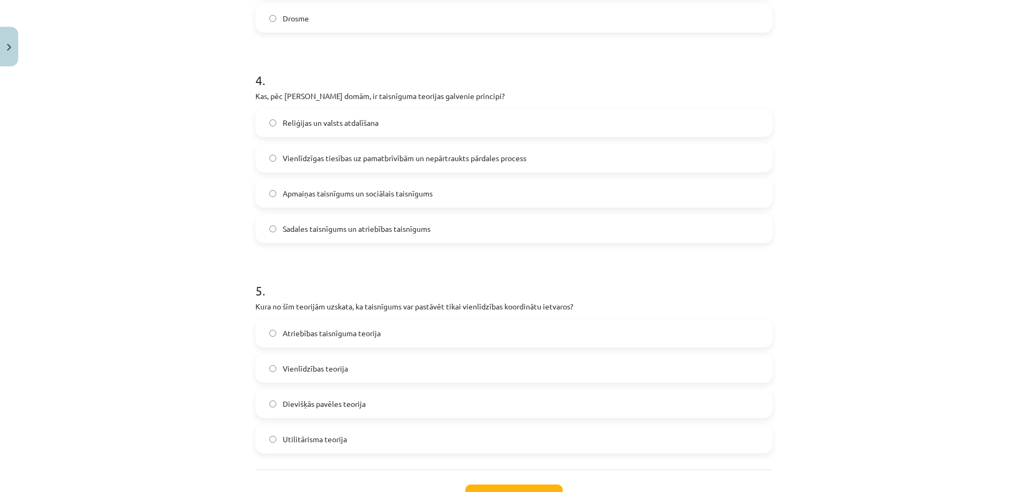
scroll to position [830, 0]
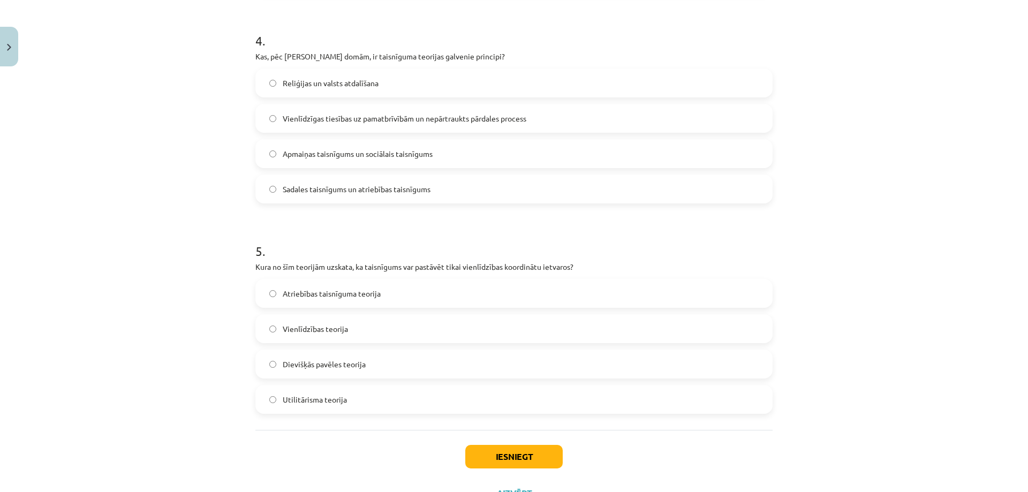
click at [310, 401] on span "Utilitārisma teorija" at bounding box center [315, 399] width 64 height 11
click at [476, 451] on button "Iesniegt" at bounding box center [513, 457] width 97 height 24
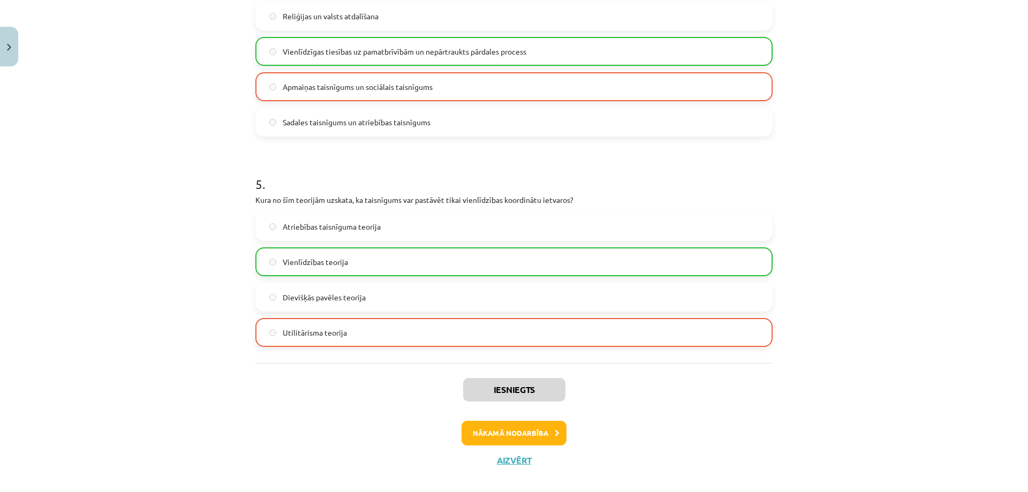
scroll to position [910, 0]
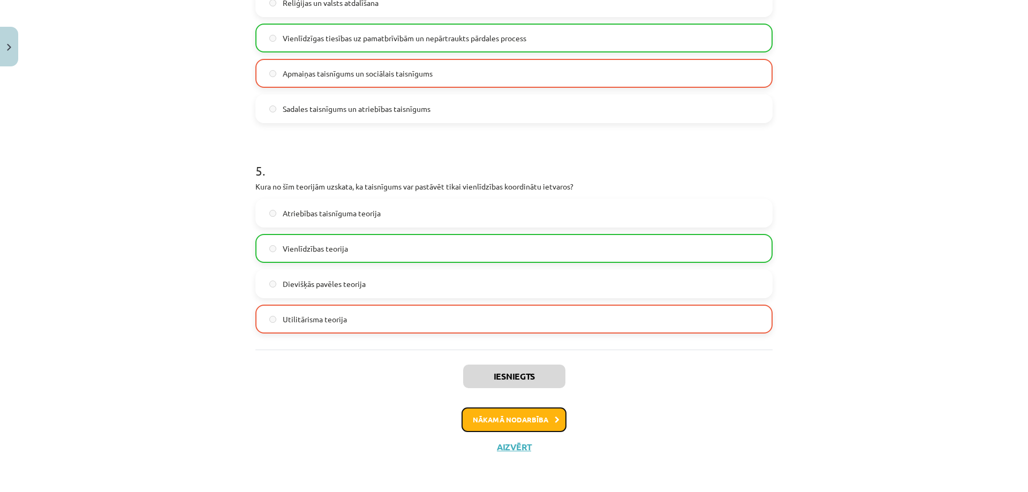
click at [525, 425] on button "Nākamā nodarbība" at bounding box center [513, 419] width 105 height 25
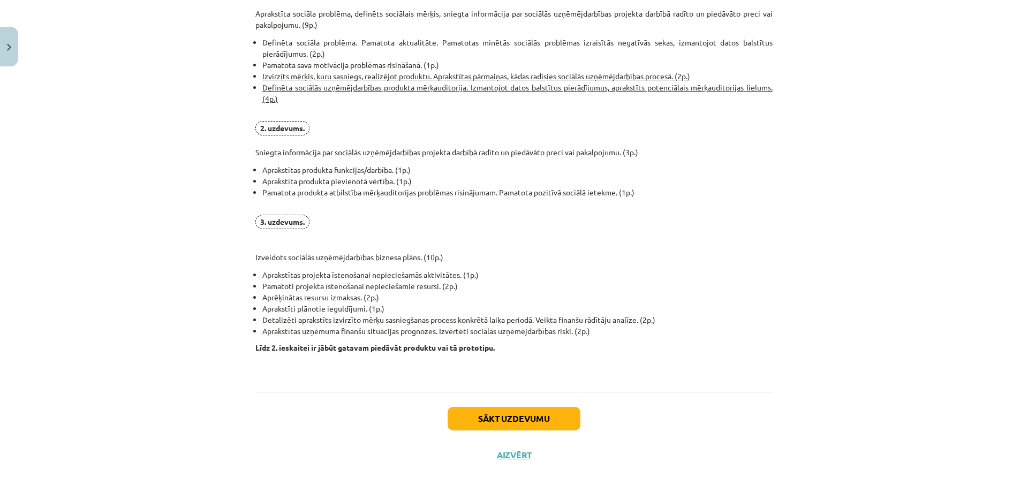
scroll to position [730, 0]
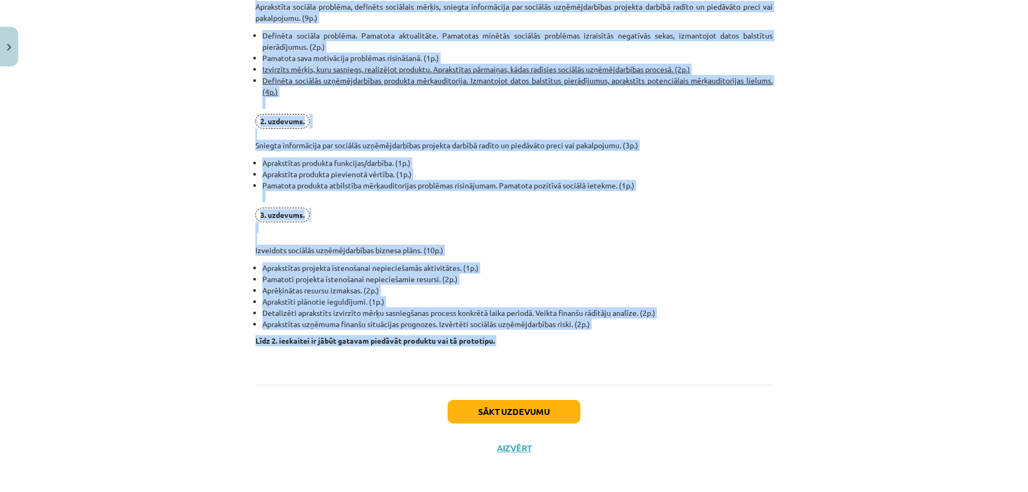
drag, startPoint x: 253, startPoint y: 73, endPoint x: 513, endPoint y: 353, distance: 381.8
click at [717, 226] on p "3. uzdevums. Izveidots sociālās uzņēmējdarbības biznesa plāns. (10p.)" at bounding box center [513, 232] width 517 height 48
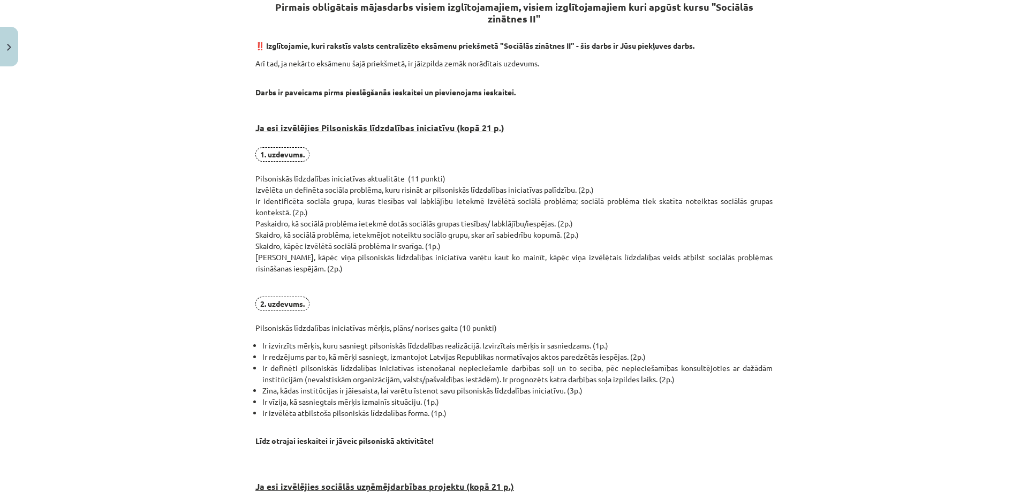
scroll to position [194, 0]
